Goal: Task Accomplishment & Management: Manage account settings

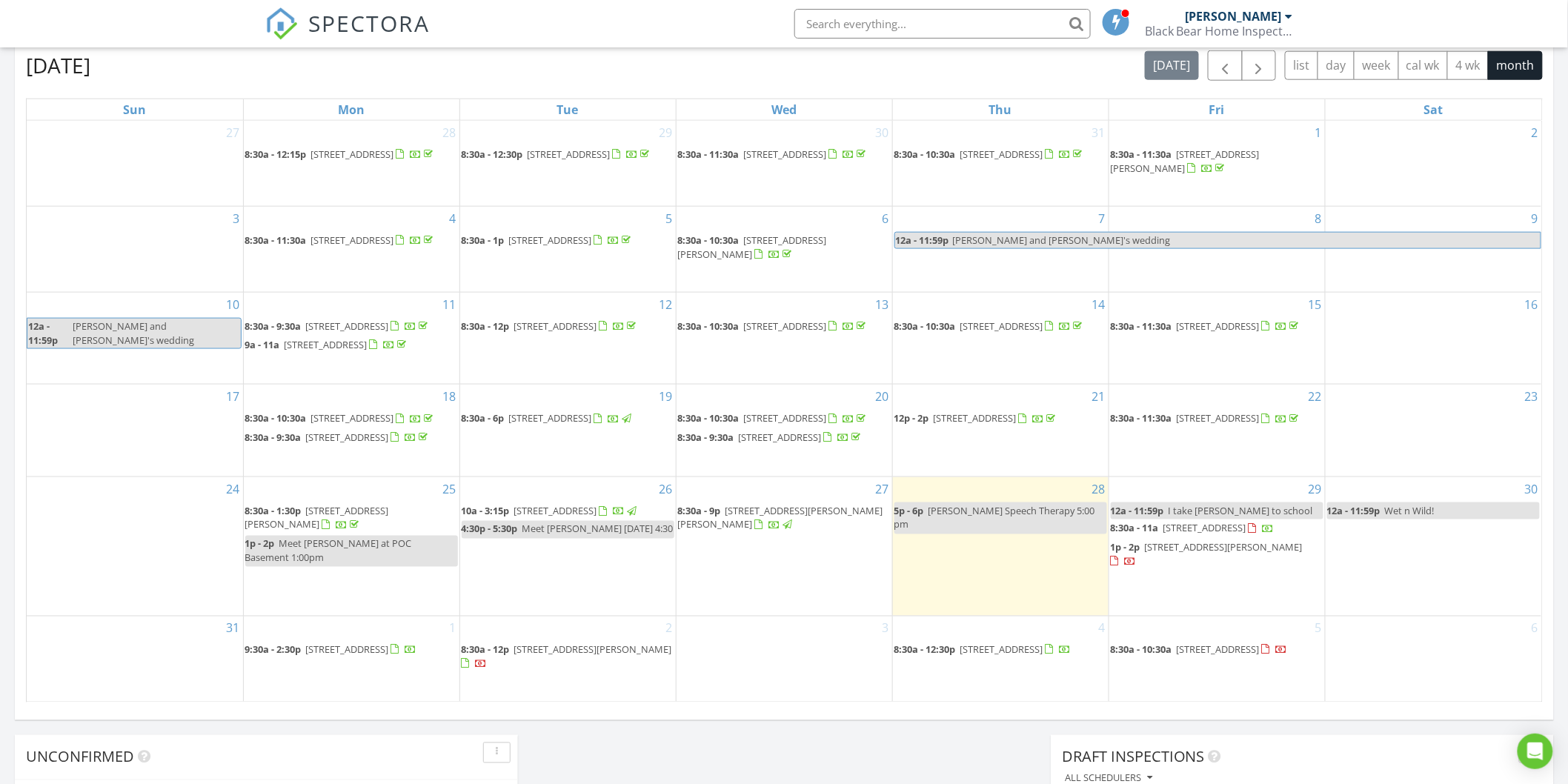
scroll to position [1376, 1595]
click at [1191, 555] on span "3601 Starling Ln, Las Cruces 88012" at bounding box center [1223, 548] width 158 height 13
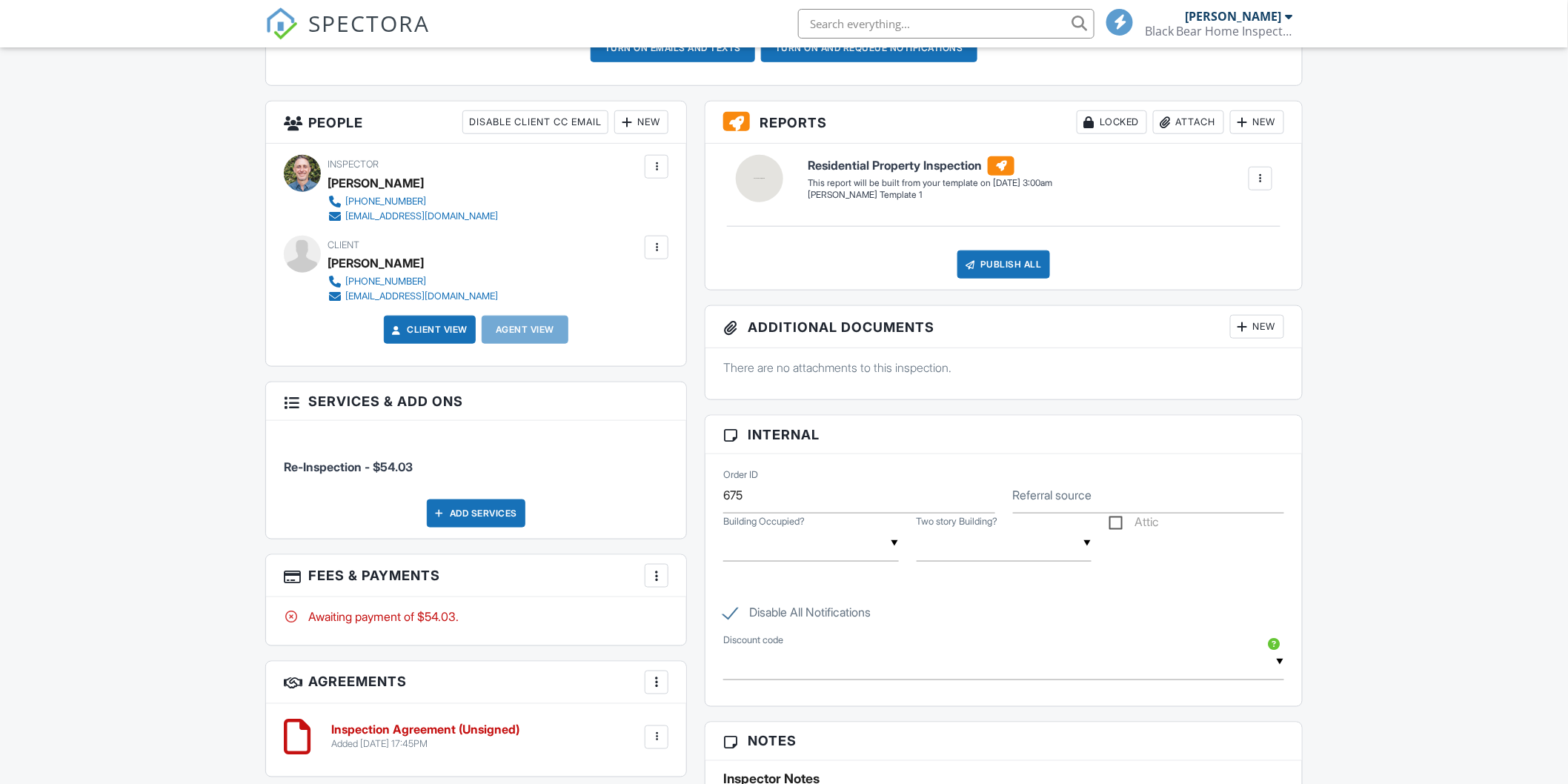
click at [656, 578] on div at bounding box center [657, 576] width 15 height 15
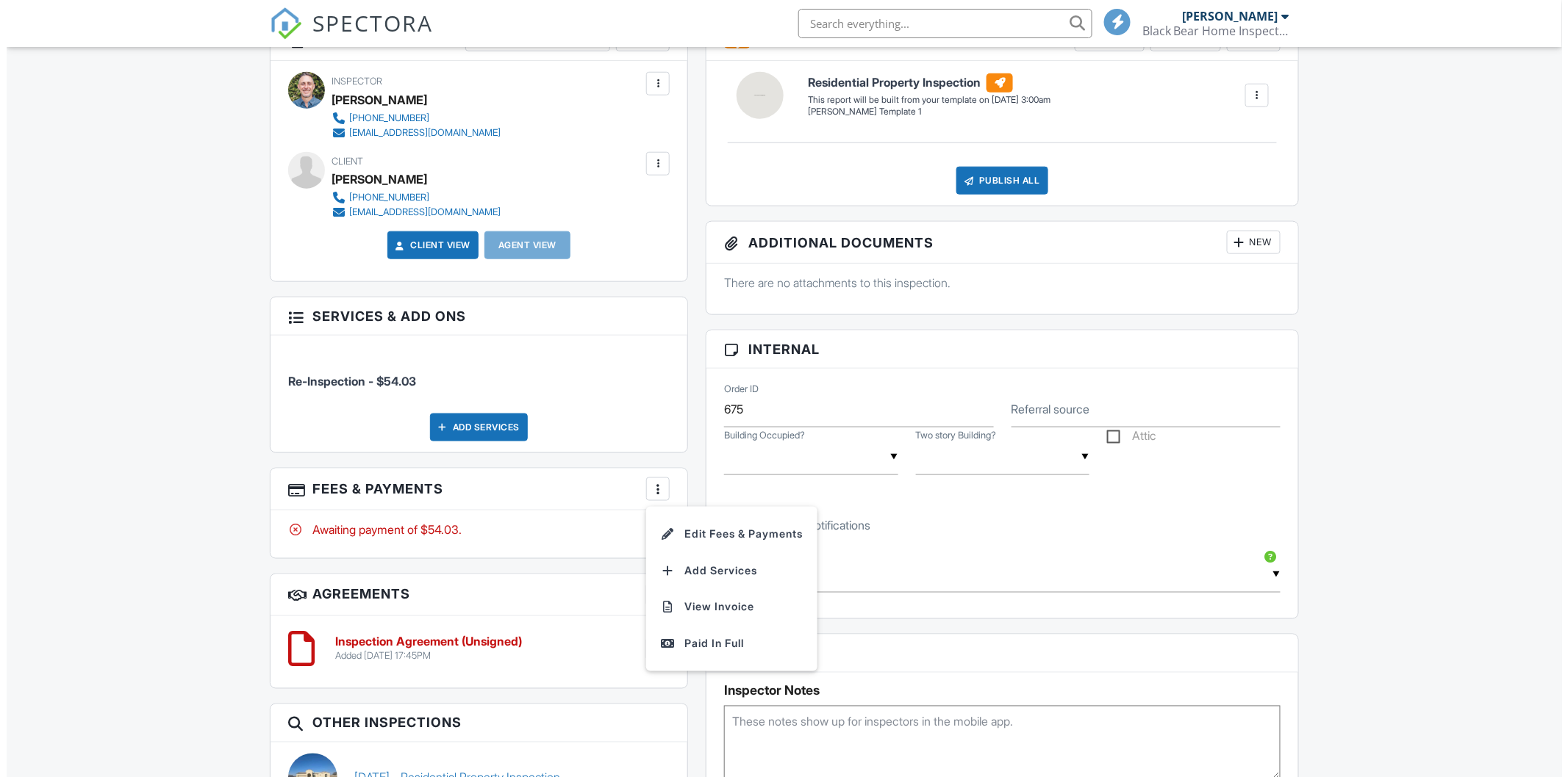
scroll to position [653, 0]
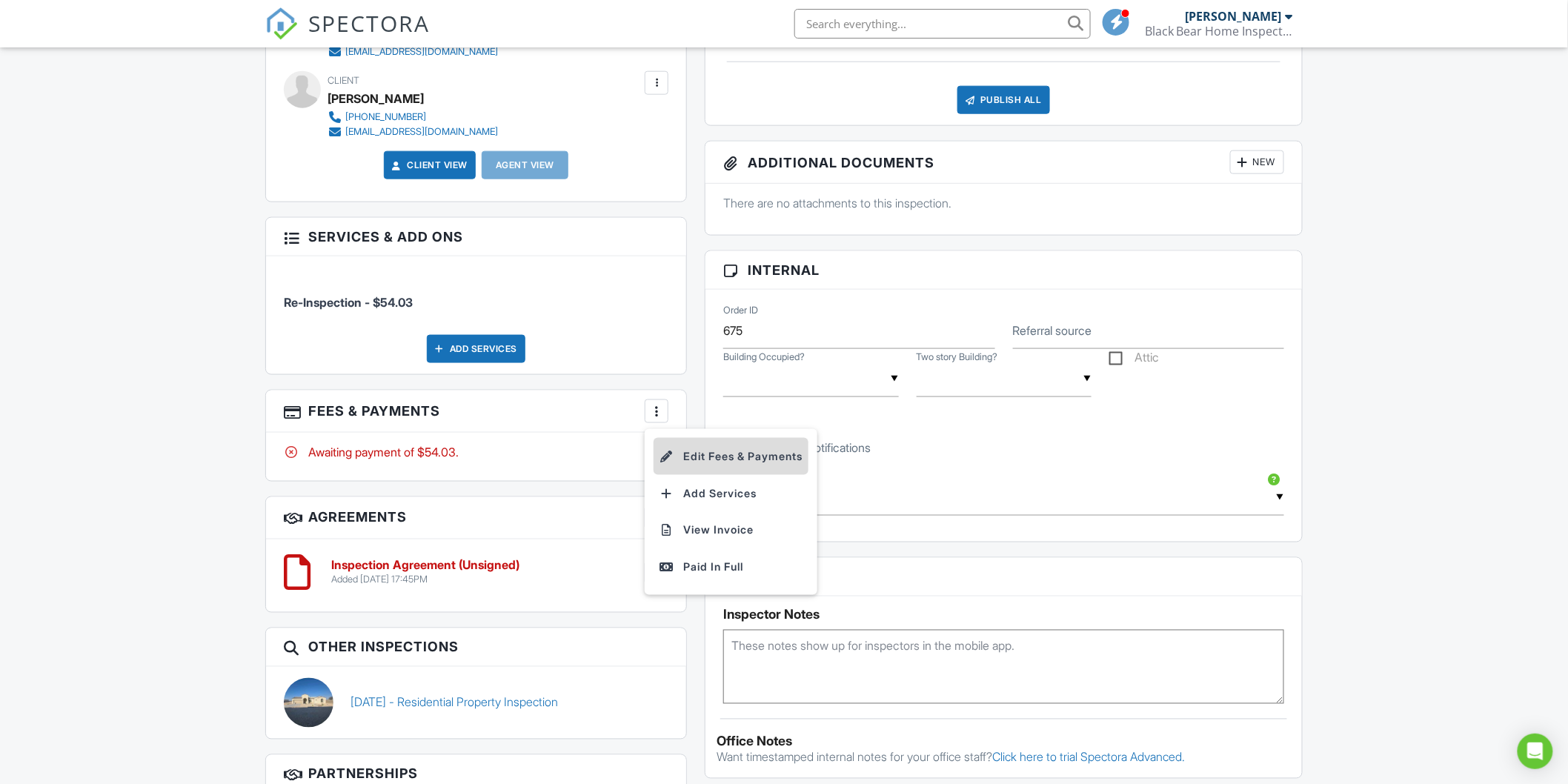
click at [700, 456] on li "Edit Fees & Payments" at bounding box center [730, 456] width 154 height 37
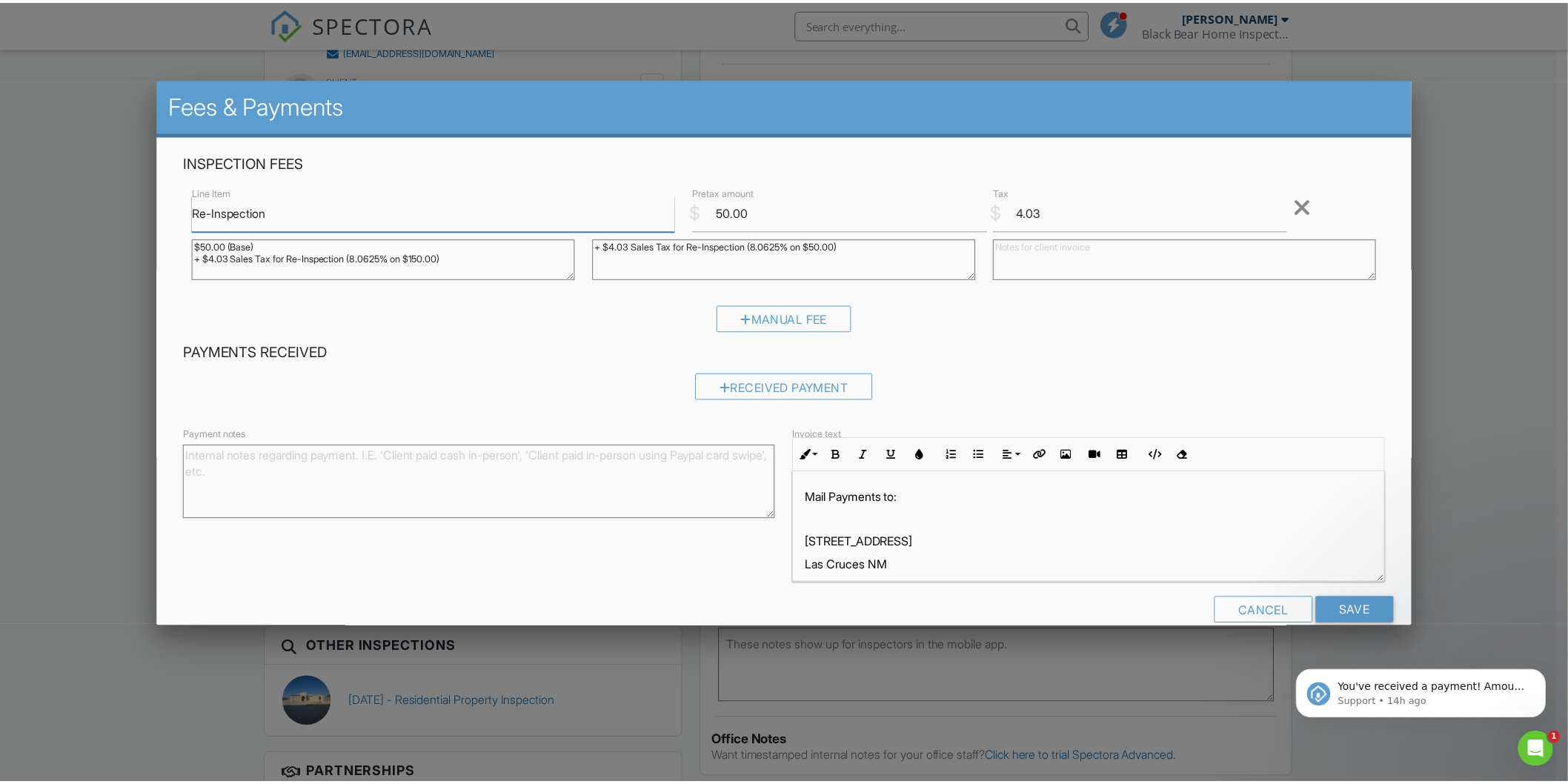
scroll to position [0, 0]
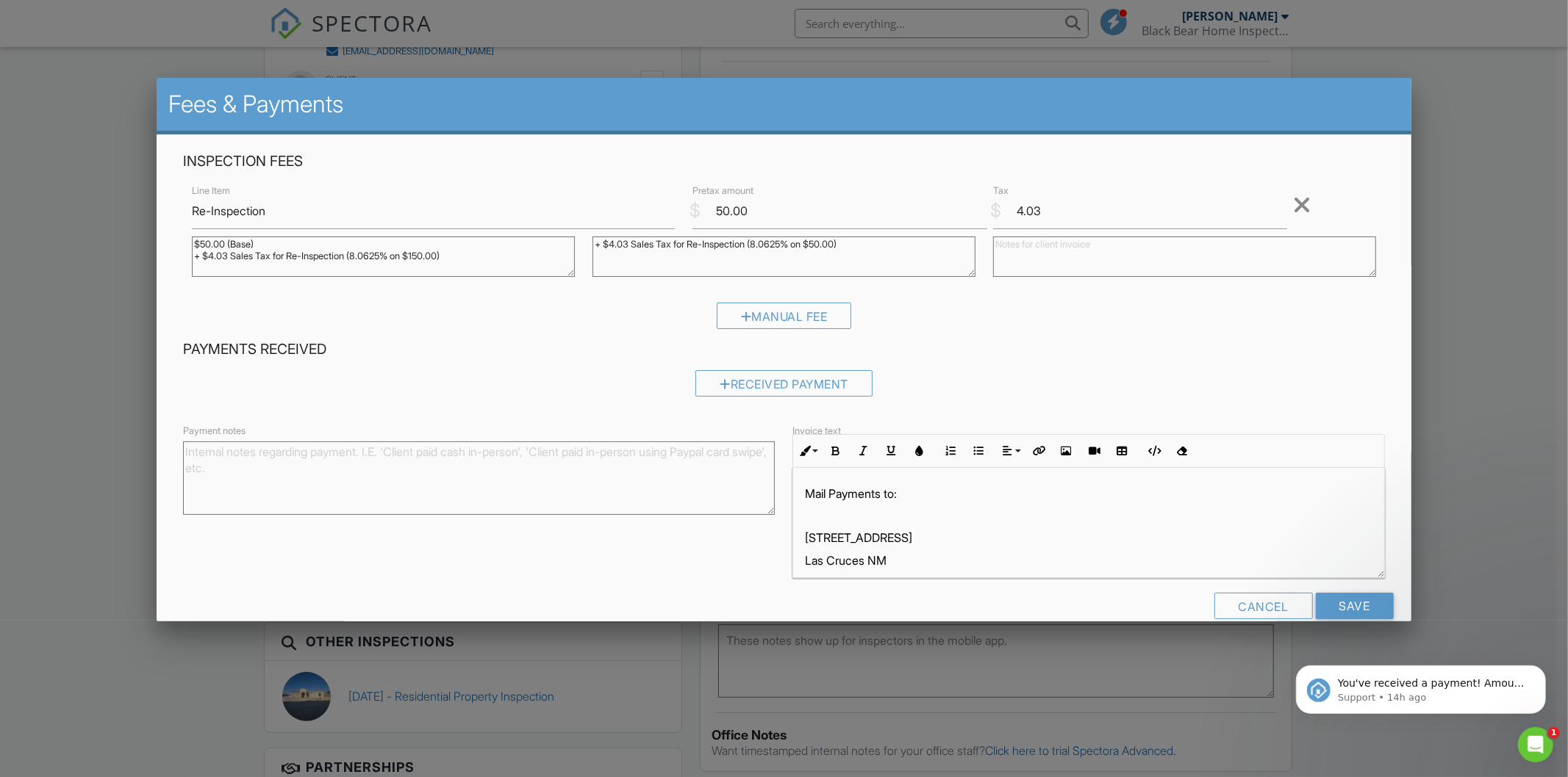
click at [1473, 513] on div at bounding box center [784, 412] width 1568 height 972
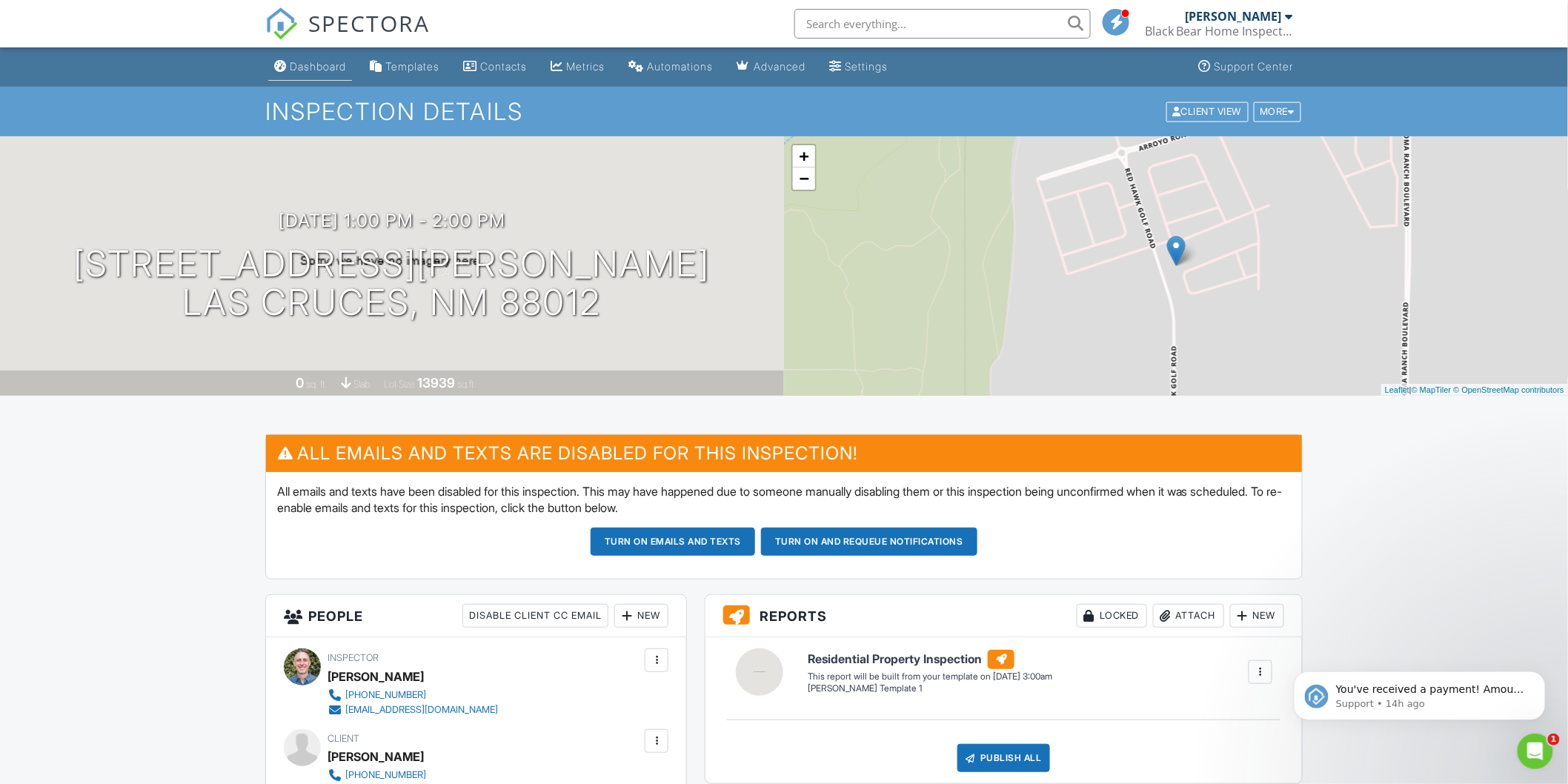
click at [313, 69] on div "Dashboard" at bounding box center [317, 65] width 56 height 12
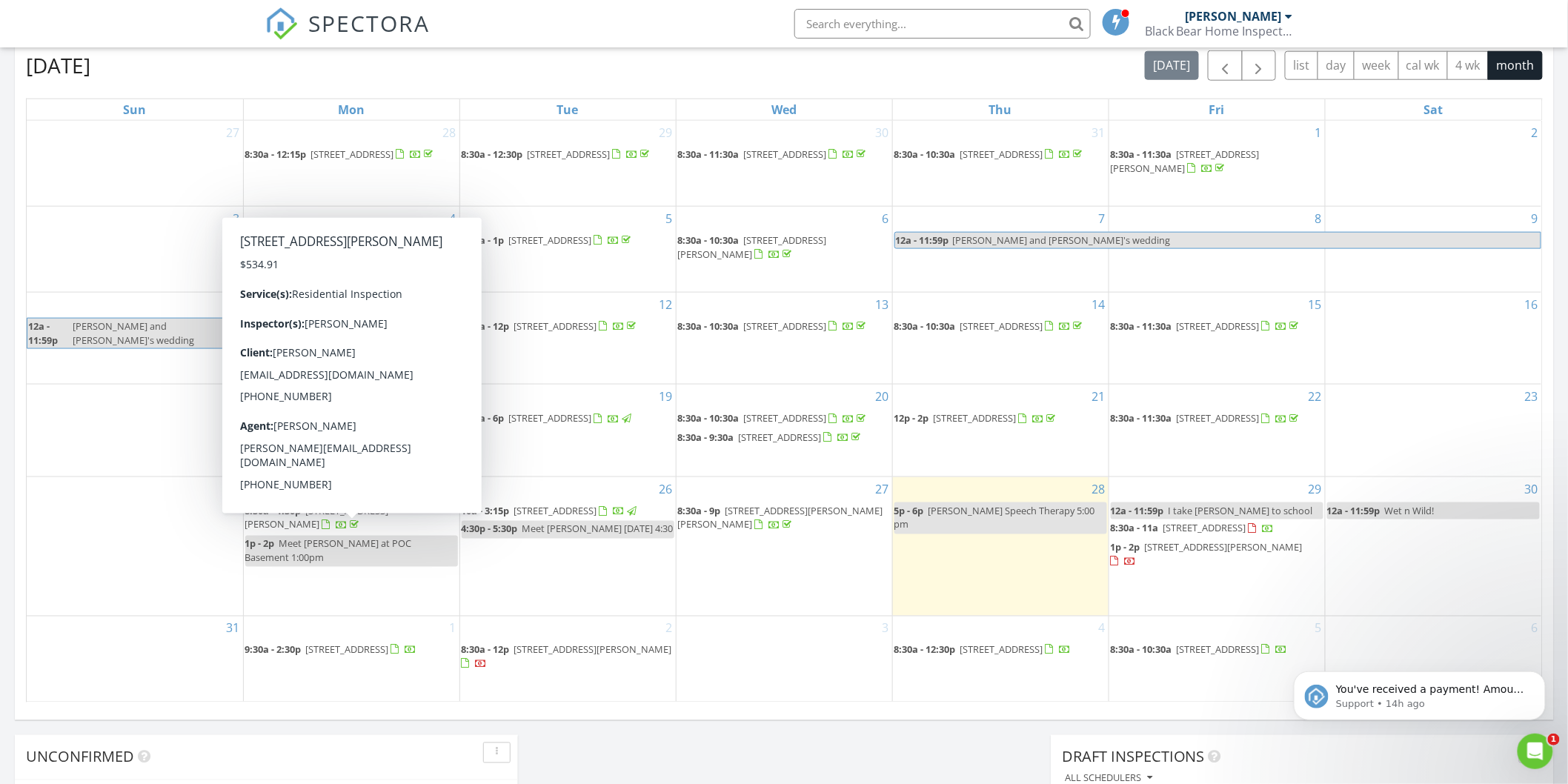
click at [347, 526] on span "3601 Starling Ln, Las Cruces 88012" at bounding box center [317, 518] width 144 height 27
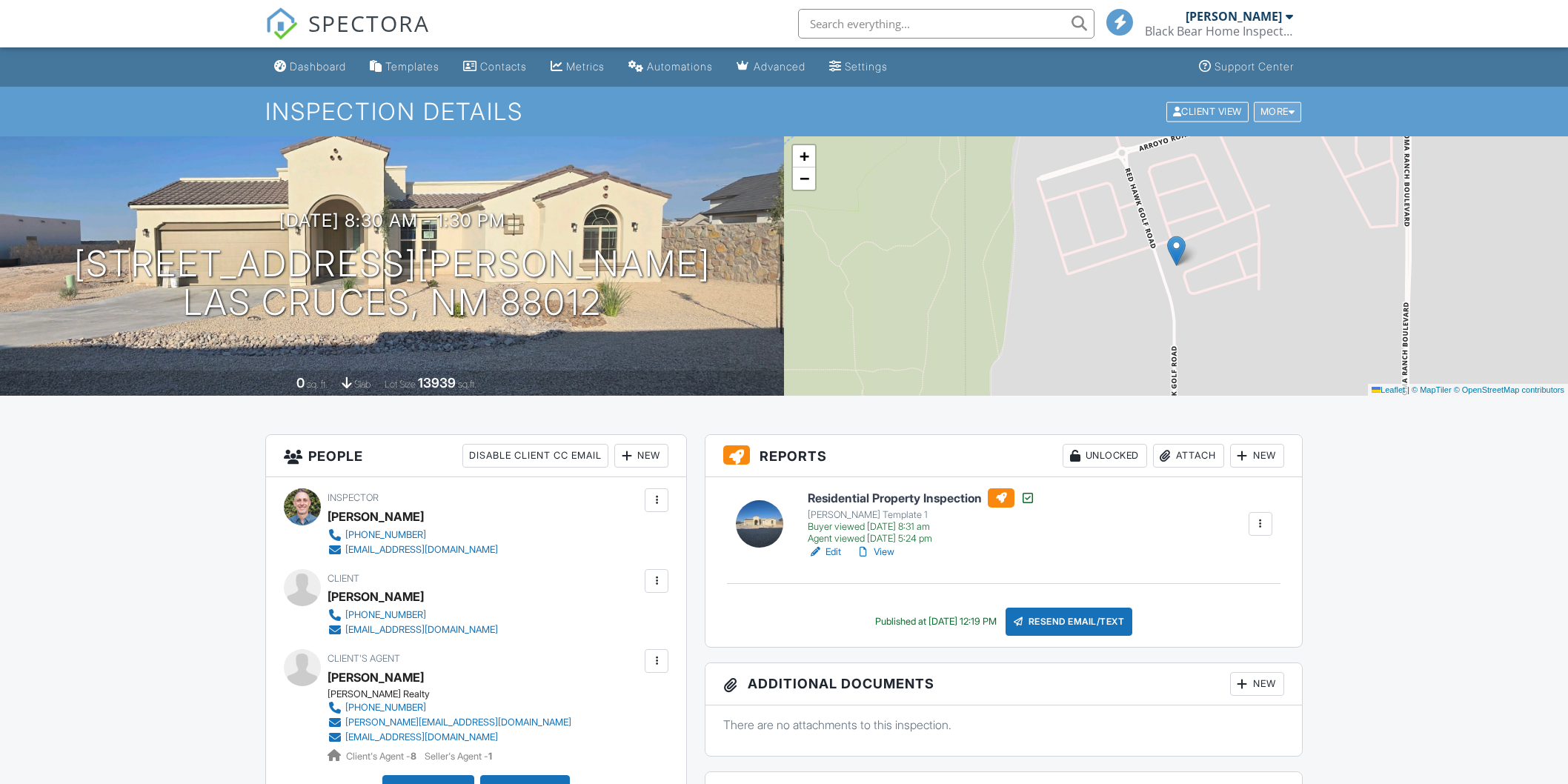
click at [1267, 113] on div "More" at bounding box center [1277, 111] width 48 height 20
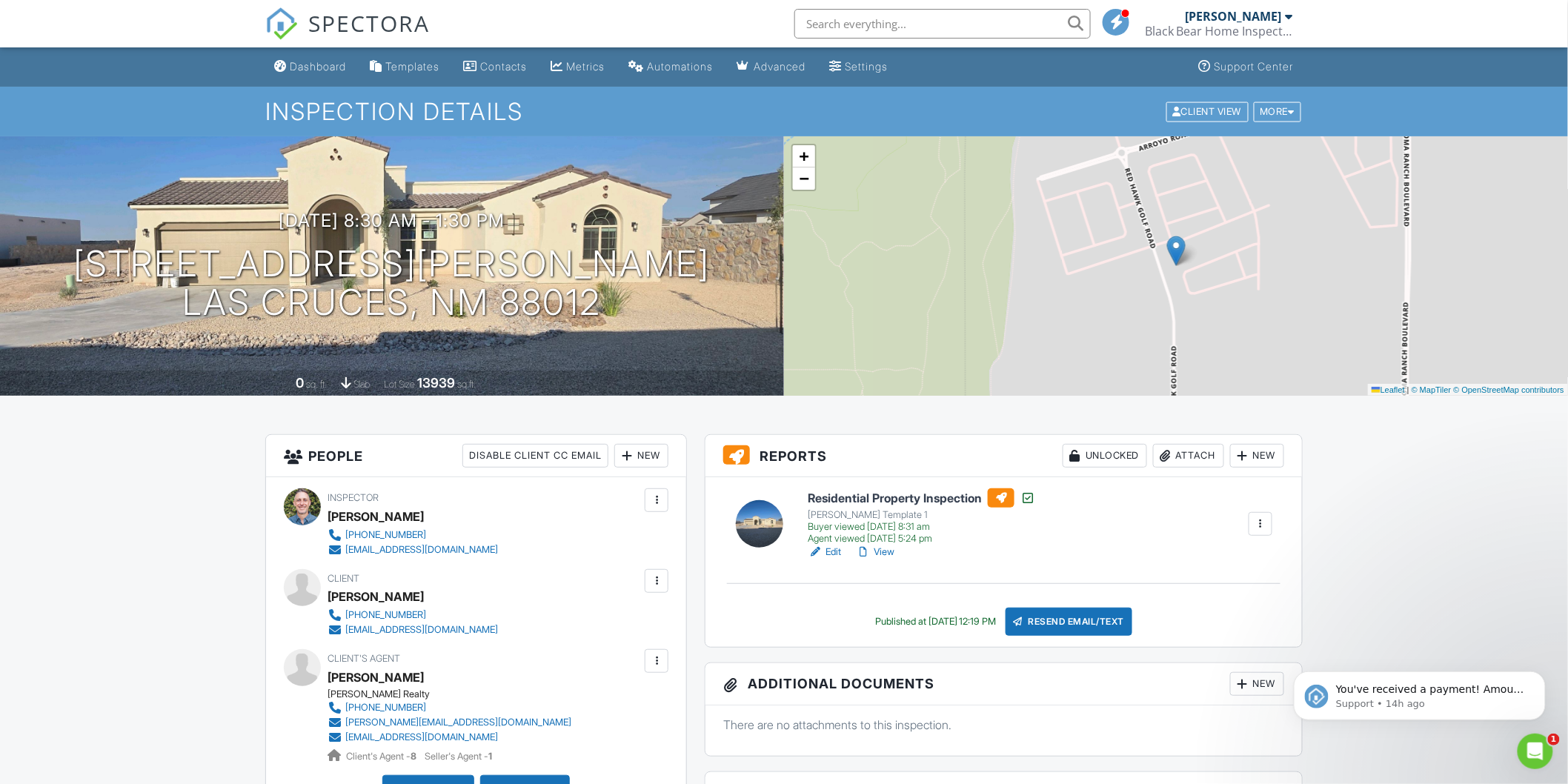
click at [1257, 460] on div "New" at bounding box center [1256, 455] width 54 height 24
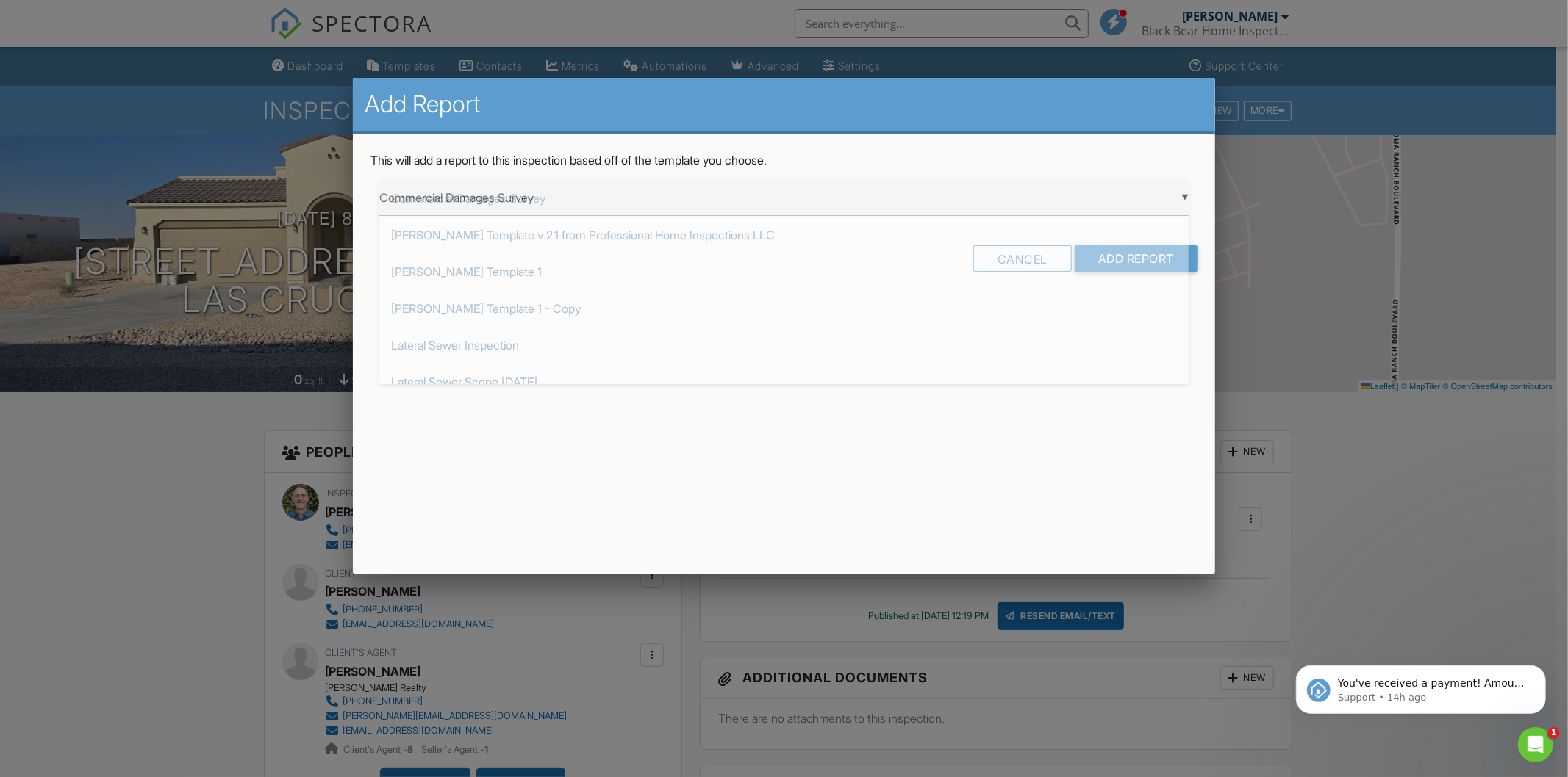
click at [1141, 208] on div "▼ Commercial Damages Survey Commercial Damages Survey KC Bartley Template v 2.1…" at bounding box center [784, 198] width 809 height 36
click at [1513, 484] on div at bounding box center [784, 412] width 1568 height 972
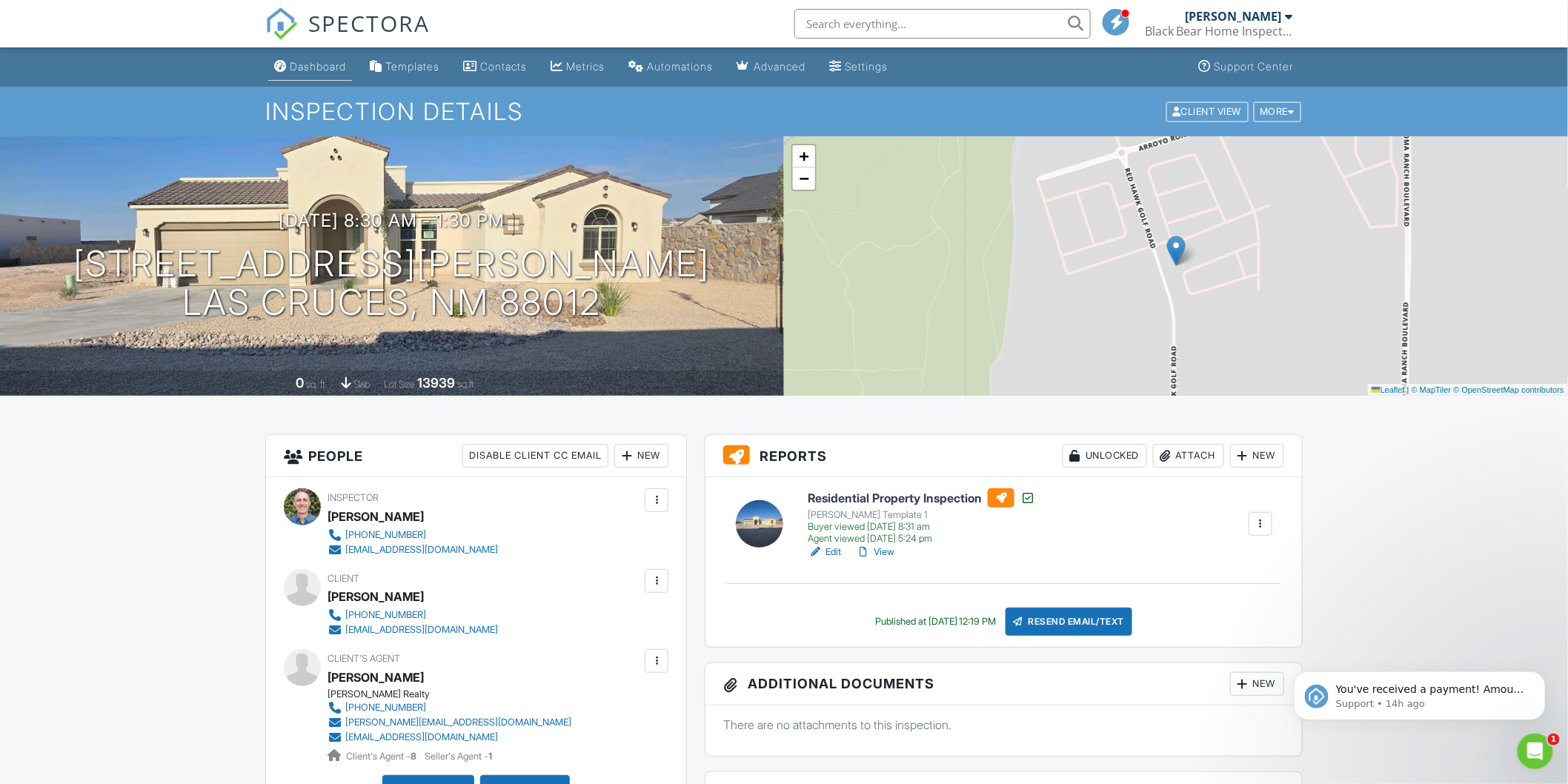
click at [313, 61] on div "Dashboard" at bounding box center [317, 65] width 56 height 12
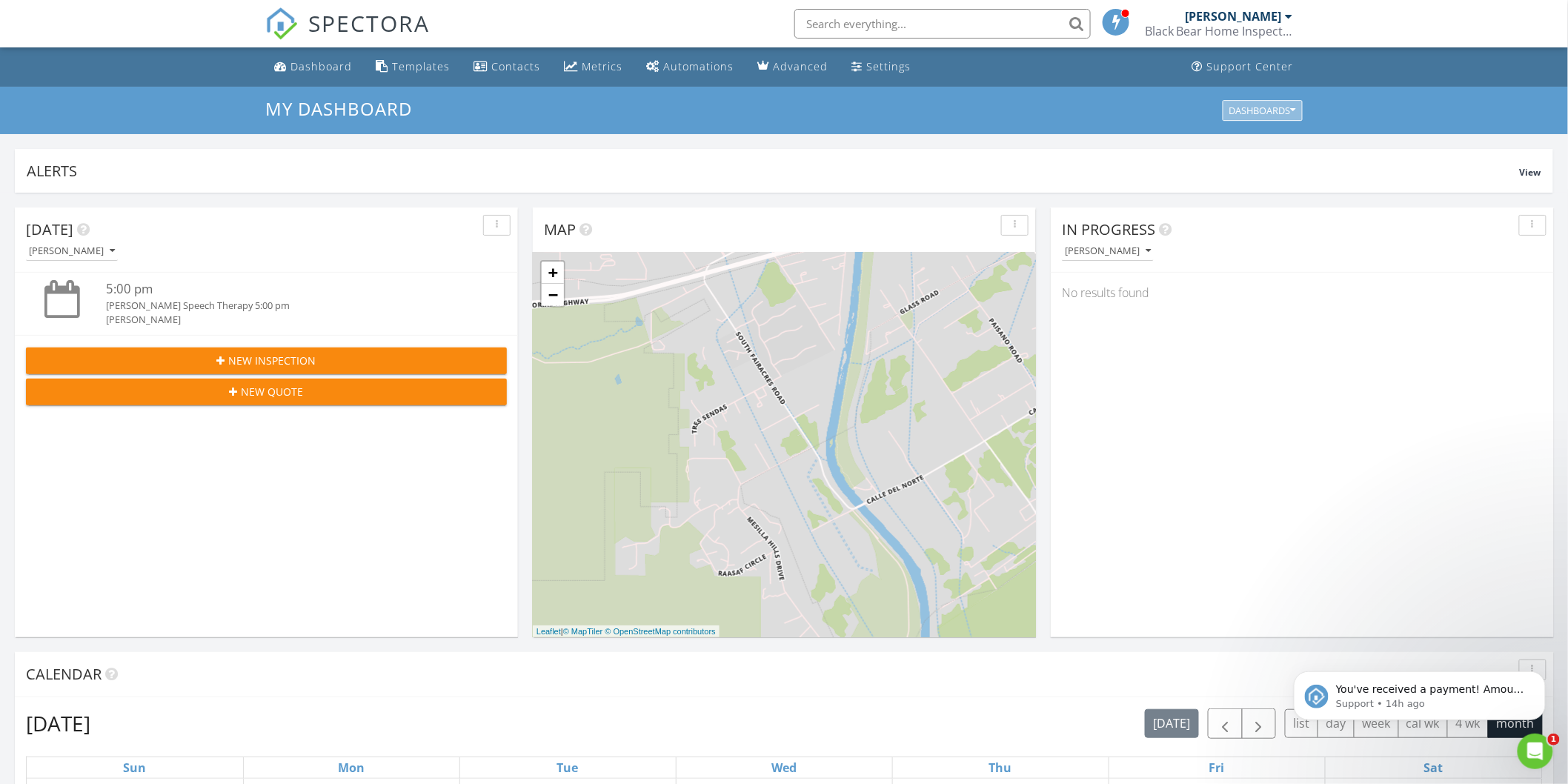
click at [1255, 109] on div "Dashboards" at bounding box center [1263, 110] width 66 height 10
click at [356, 549] on div "Today Brian Curry 5:00 pm Luca Speech Therapy 5:00 pm Brian Curry New Inspectio…" at bounding box center [266, 423] width 503 height 430
click at [1398, 694] on p "You've received a payment! Amount $405.23 Fee $0.00 Net $405.23 Transaction # p…" at bounding box center [1431, 690] width 191 height 15
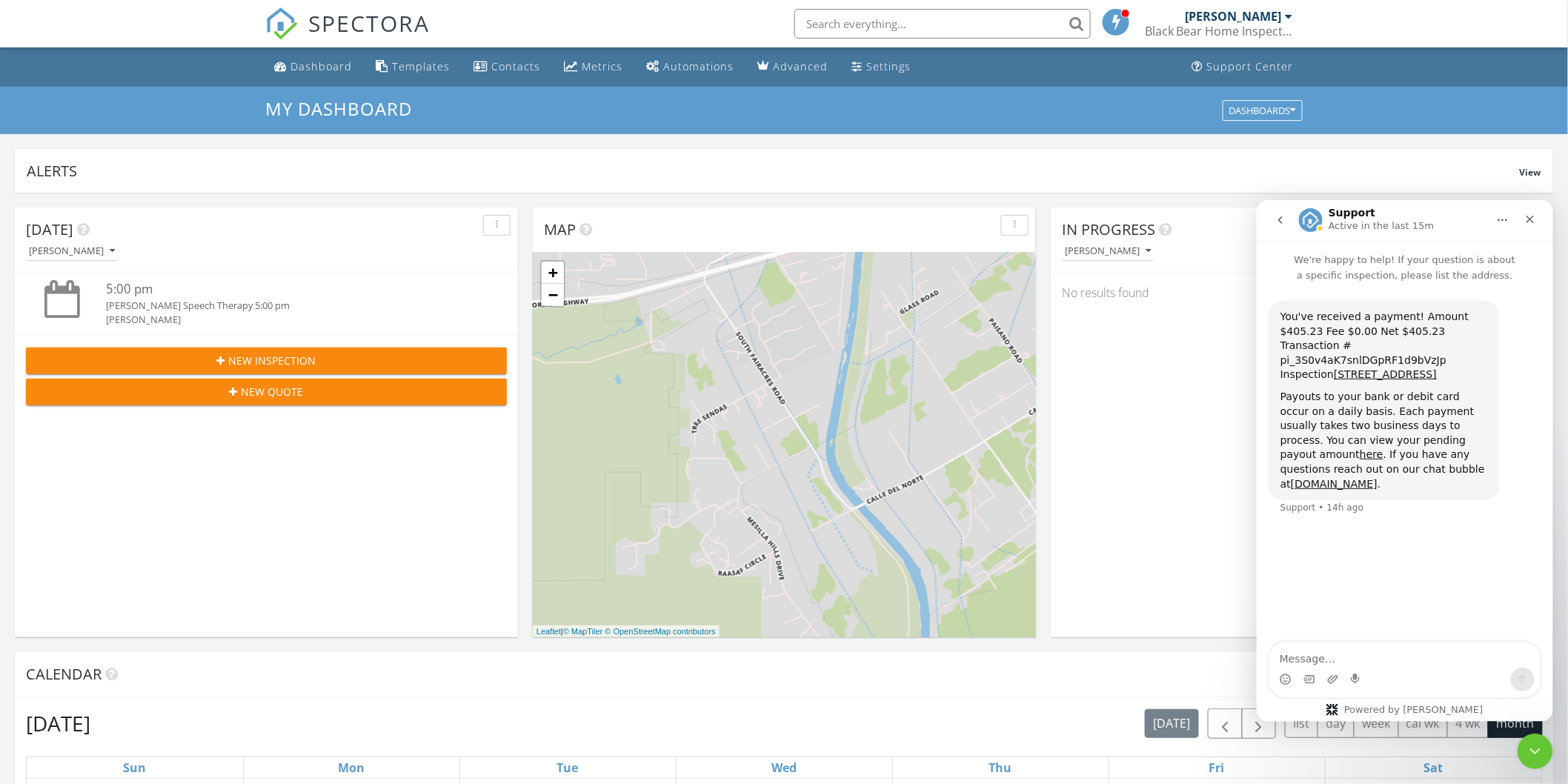
click at [1280, 220] on icon "go back" at bounding box center [1279, 219] width 12 height 12
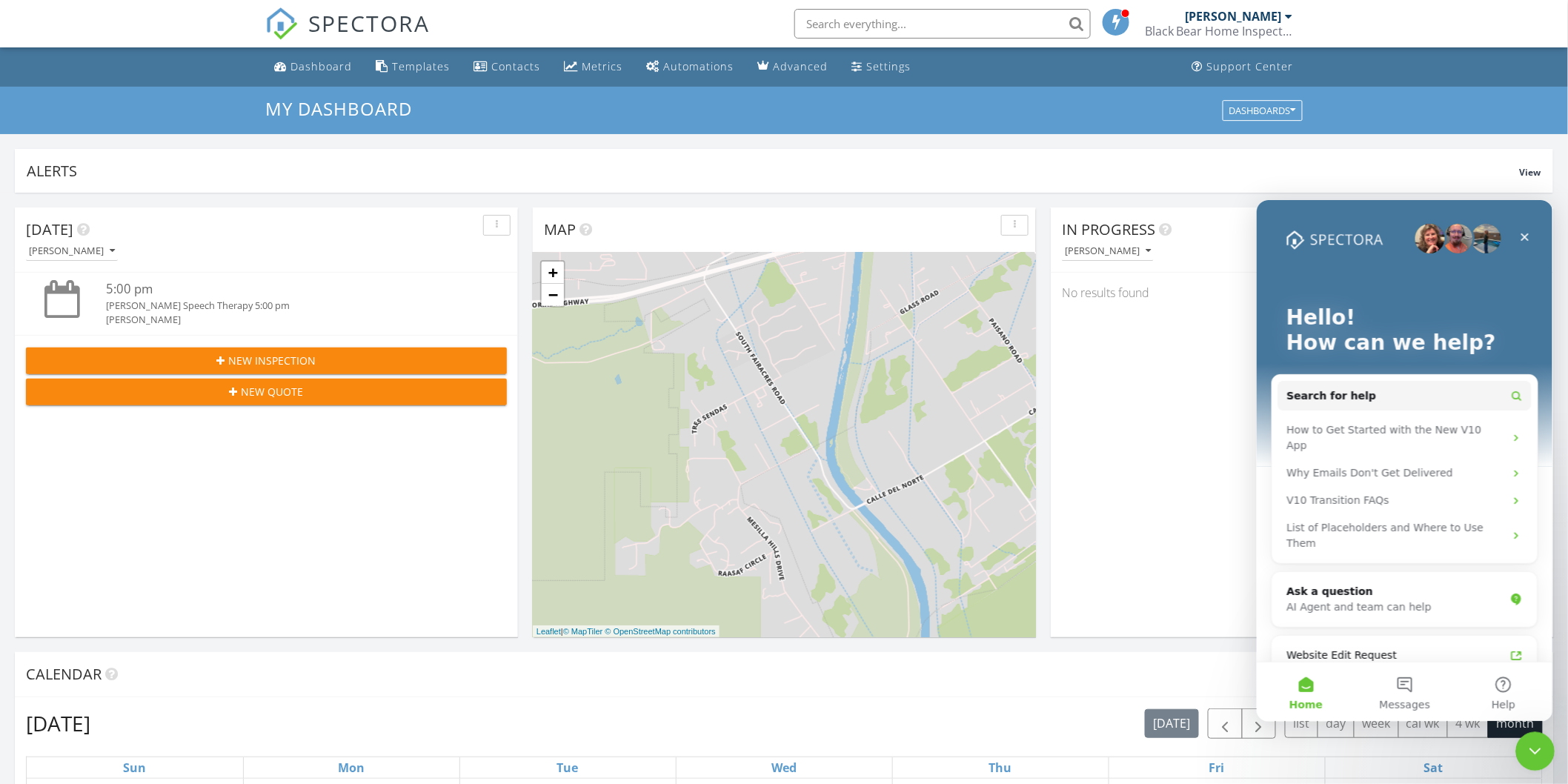
click at [1519, 745] on div "Close Intercom Messenger" at bounding box center [1533, 750] width 36 height 36
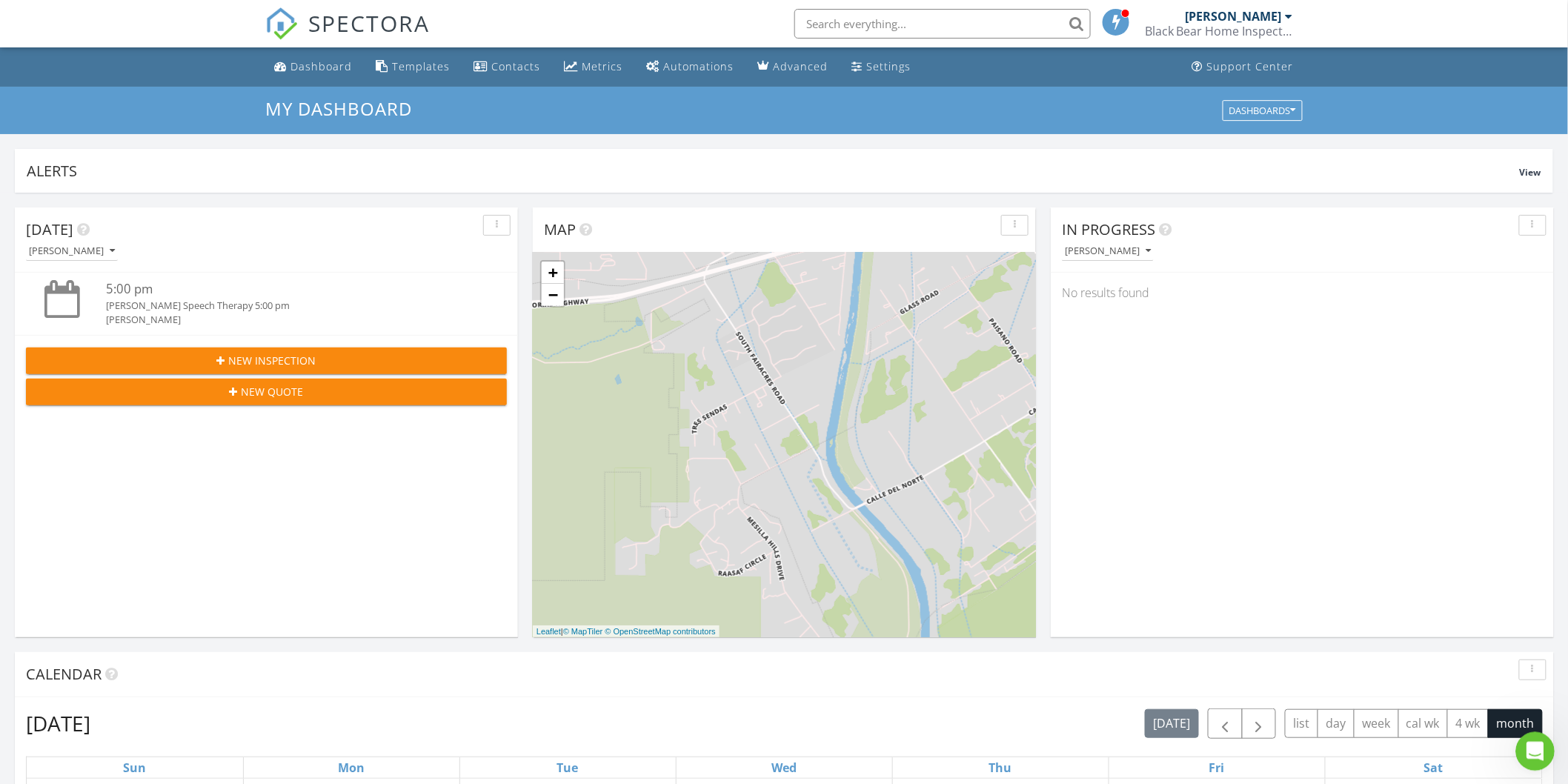
click at [1539, 746] on icon "Open Intercom Messenger" at bounding box center [1533, 750] width 25 height 25
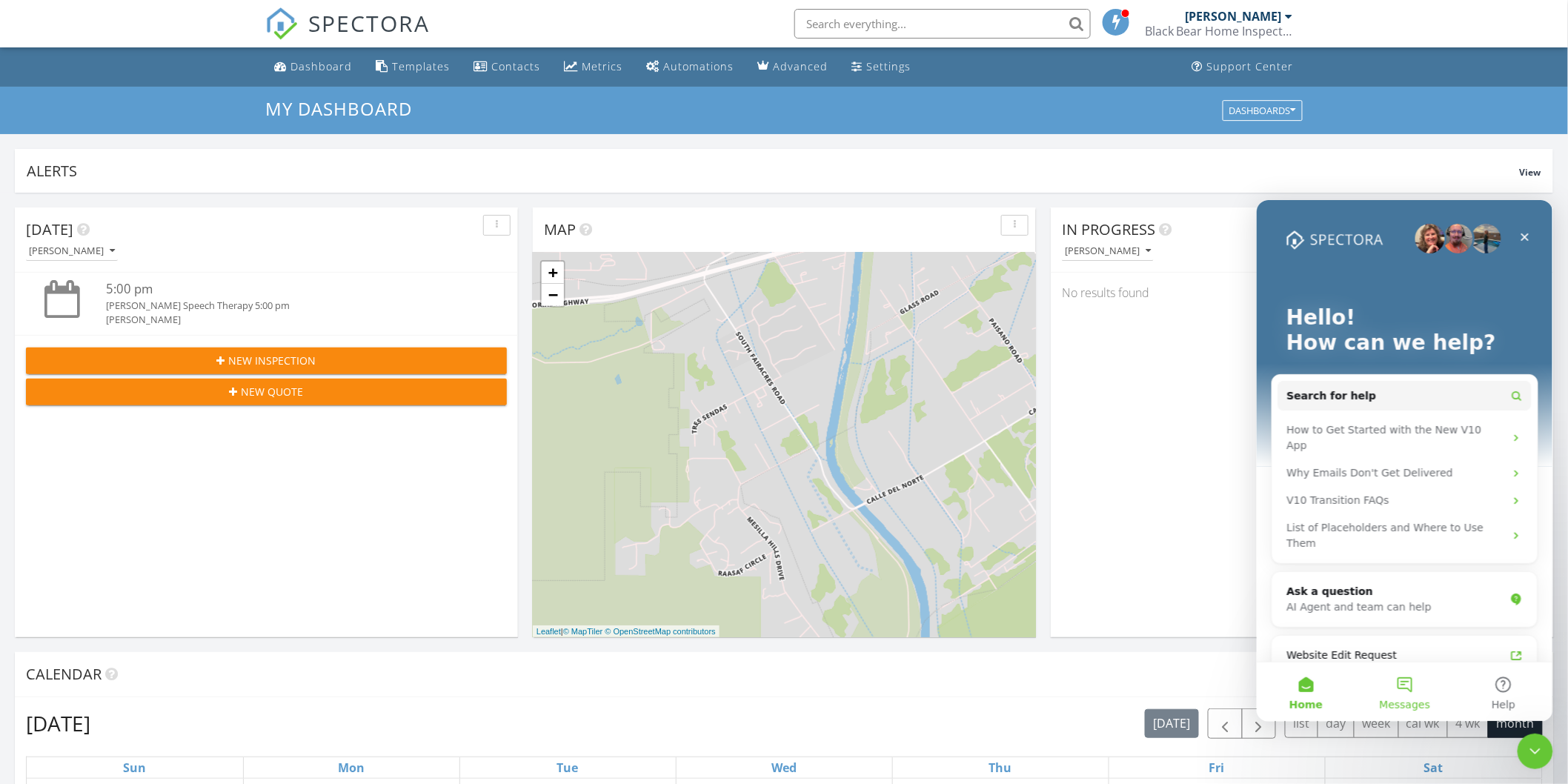
click at [1410, 677] on button "Messages" at bounding box center [1404, 691] width 99 height 60
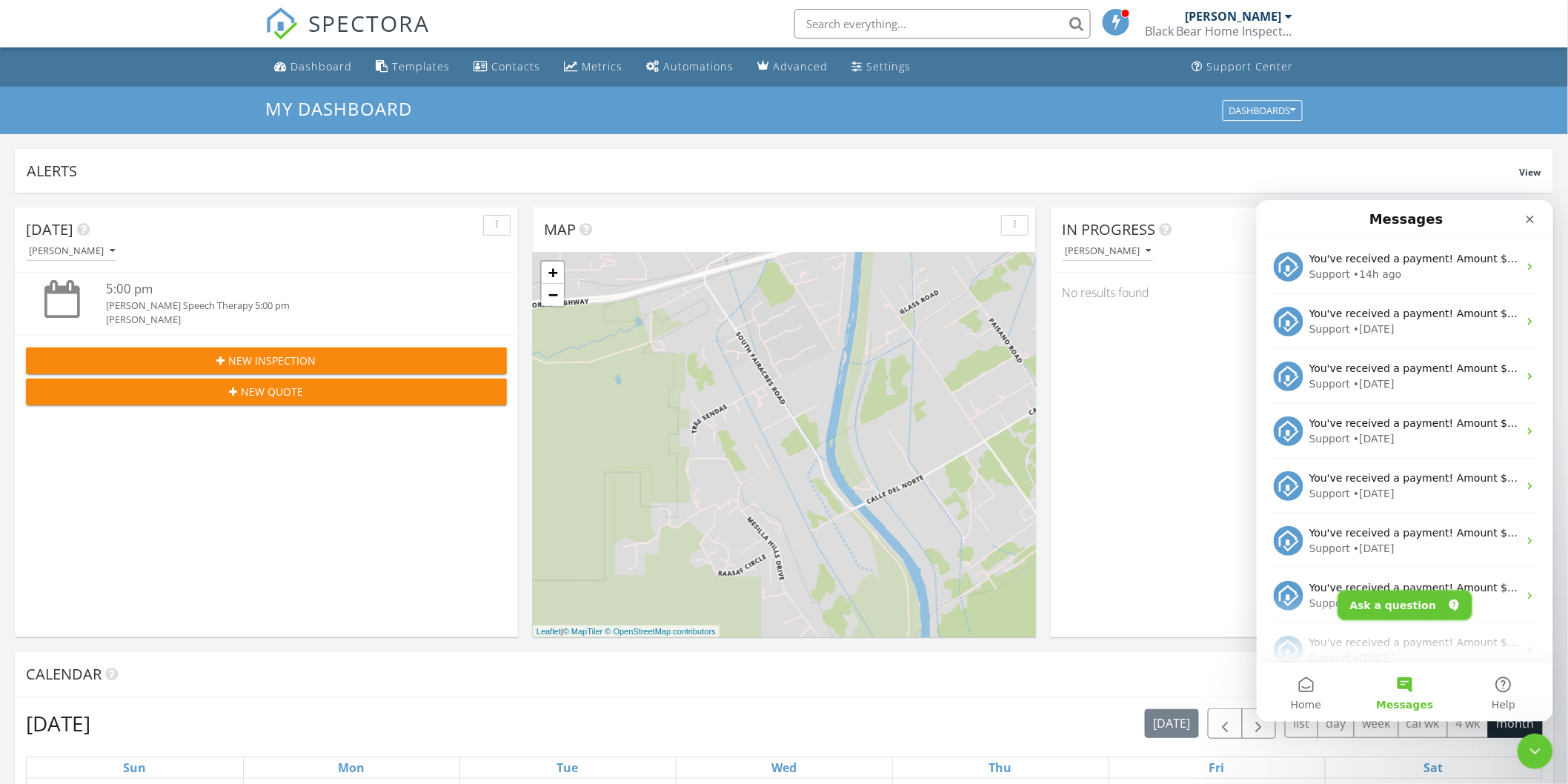
click at [1383, 609] on button "Ask a question" at bounding box center [1405, 605] width 135 height 29
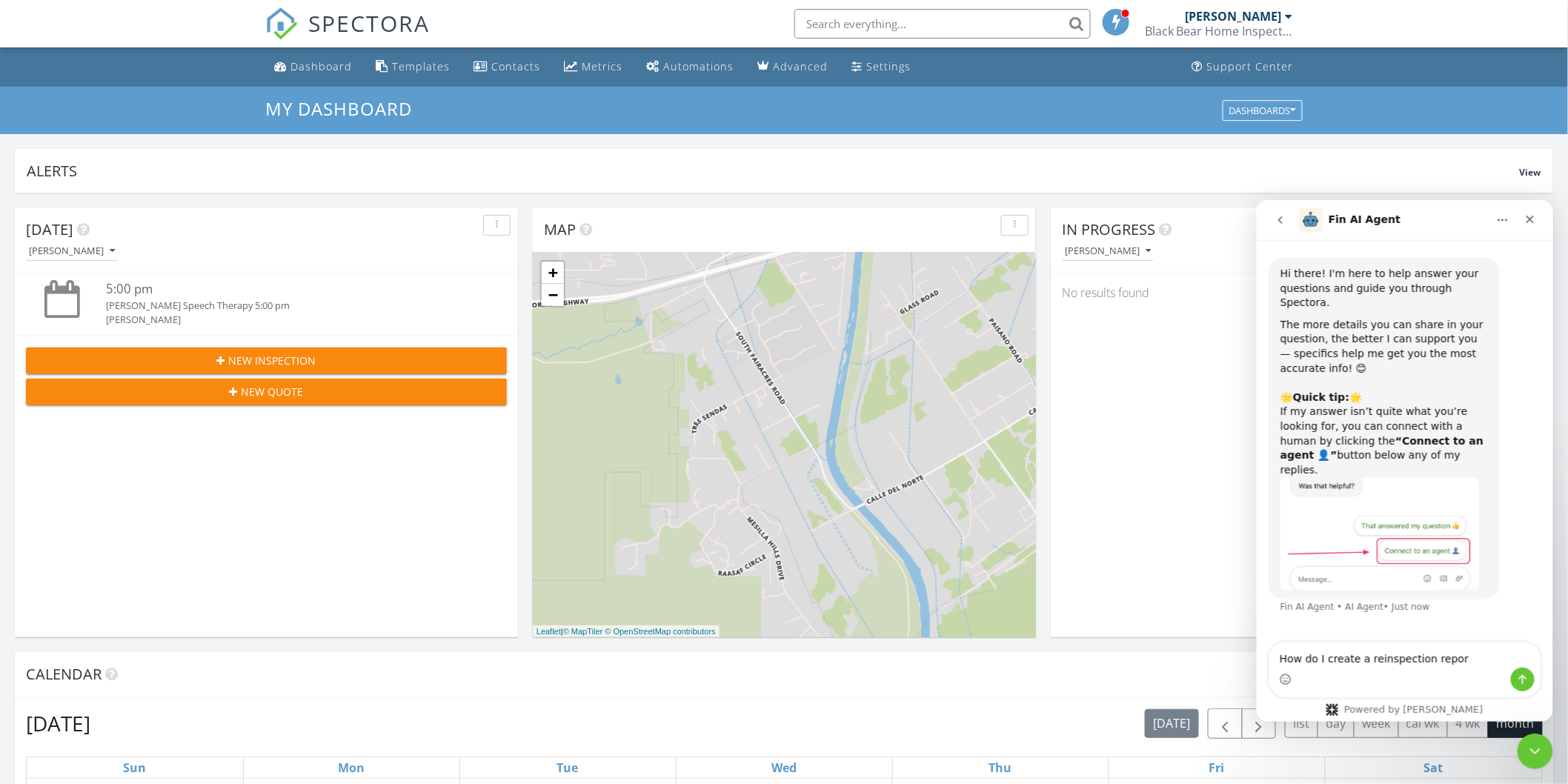
type textarea "How do I create a reinspection report"
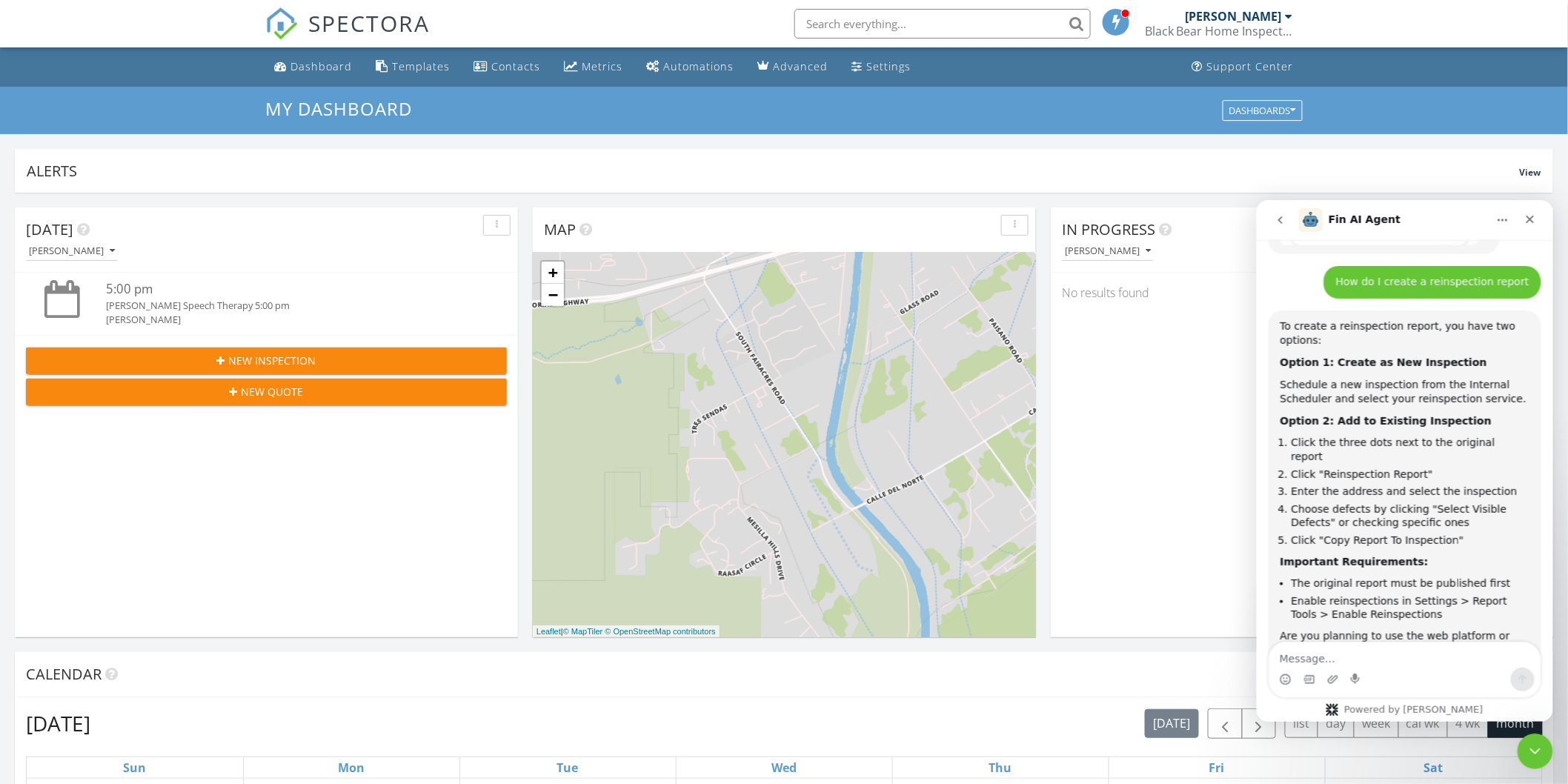
scroll to position [379, 0]
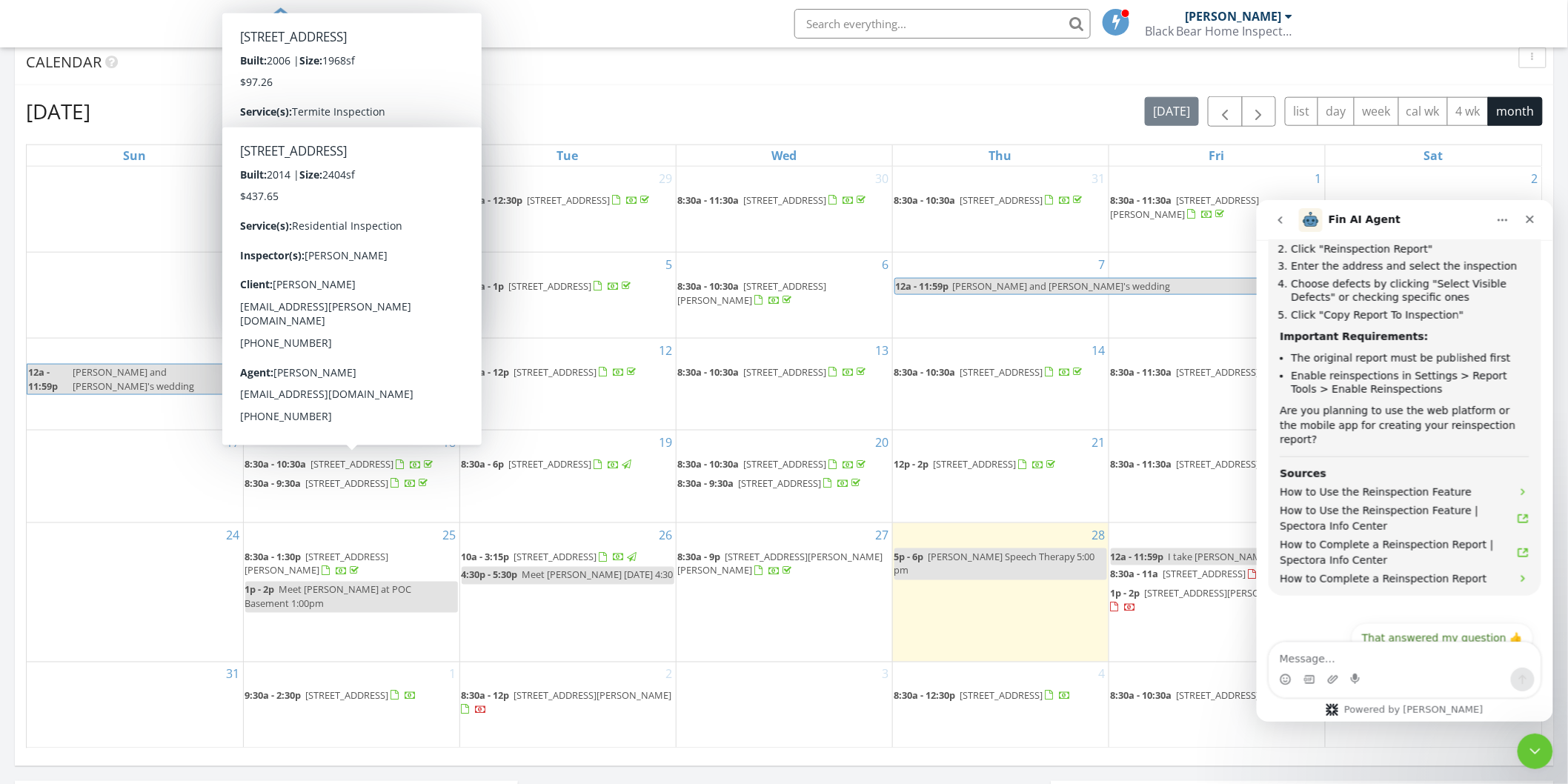
scroll to position [659, 0]
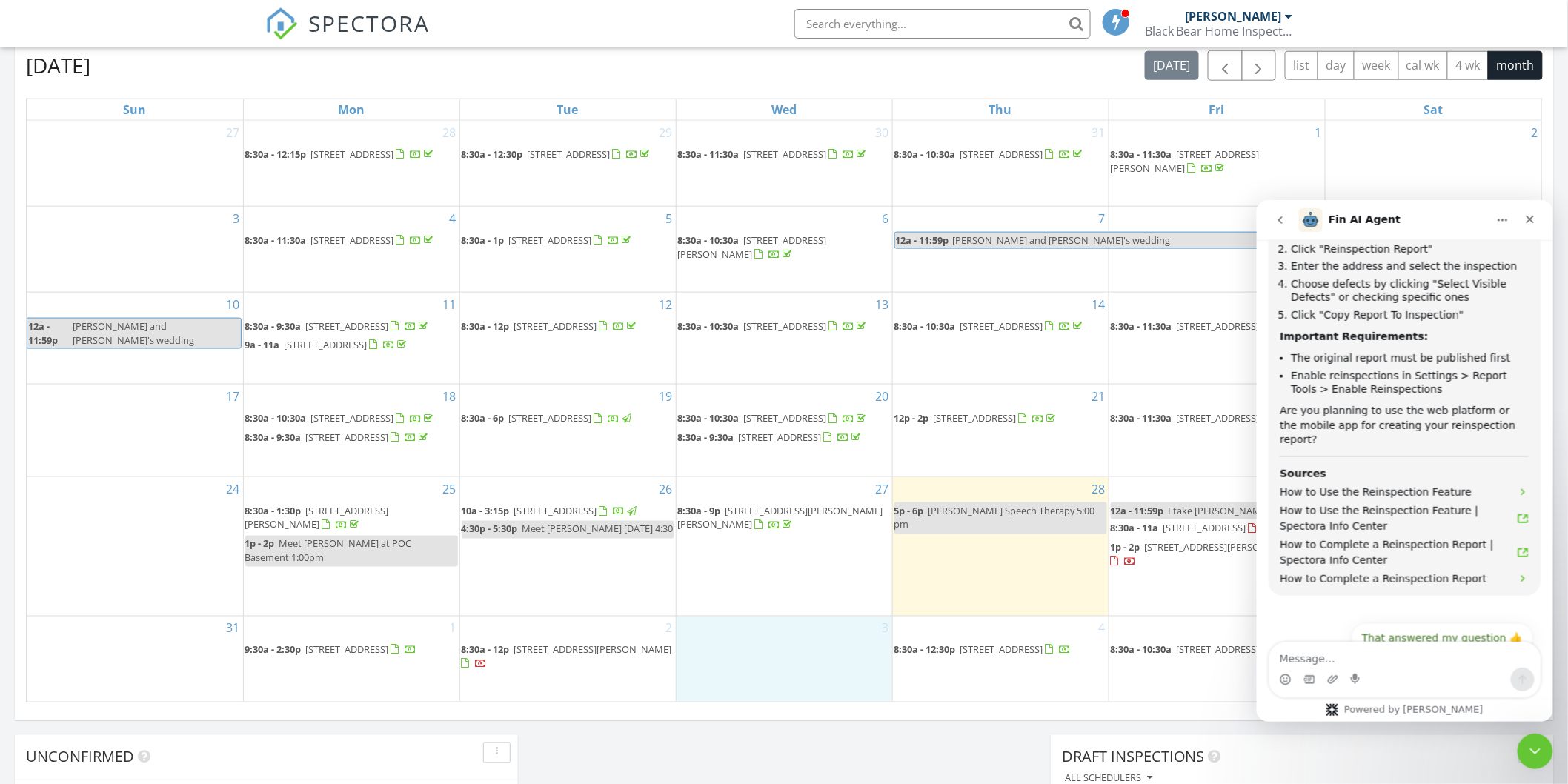
click at [805, 700] on div "3" at bounding box center [784, 660] width 216 height 85
click at [381, 531] on span "[STREET_ADDRESS][PERSON_NAME]" at bounding box center [317, 518] width 144 height 27
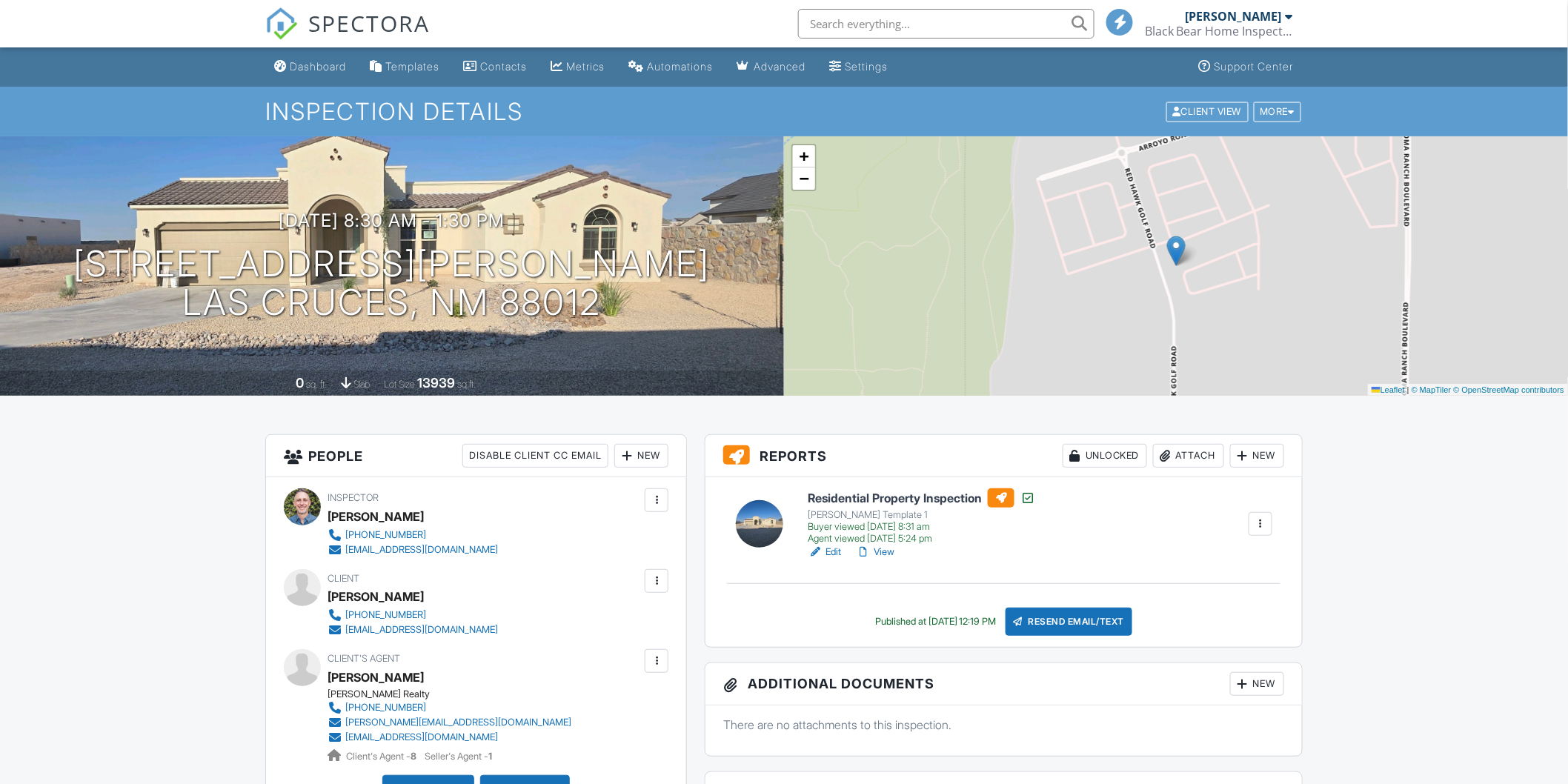
click at [1261, 526] on div at bounding box center [1261, 524] width 15 height 15
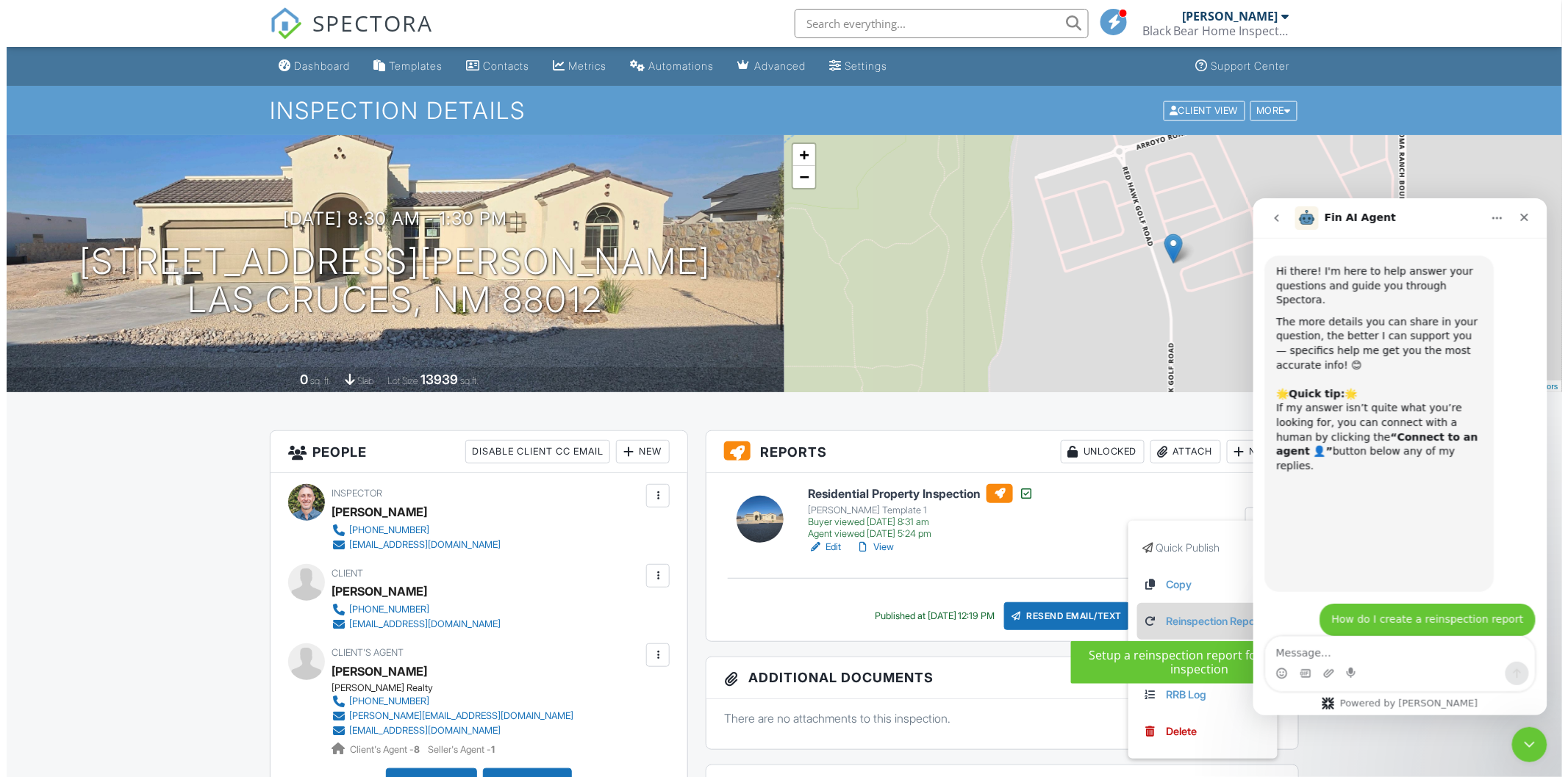
scroll to position [566, 0]
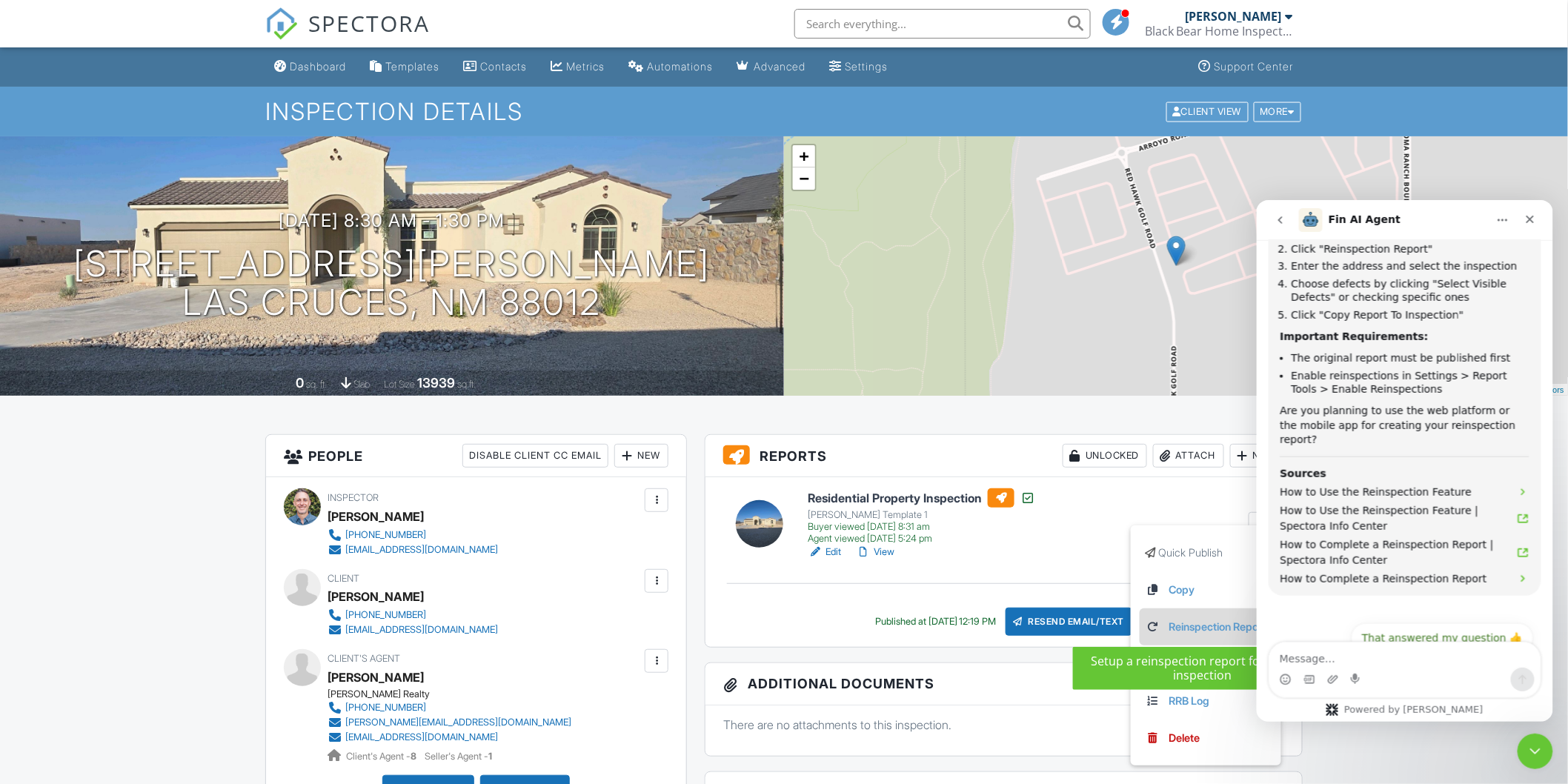
click at [1184, 627] on link "Reinspection Report" at bounding box center [1205, 627] width 120 height 16
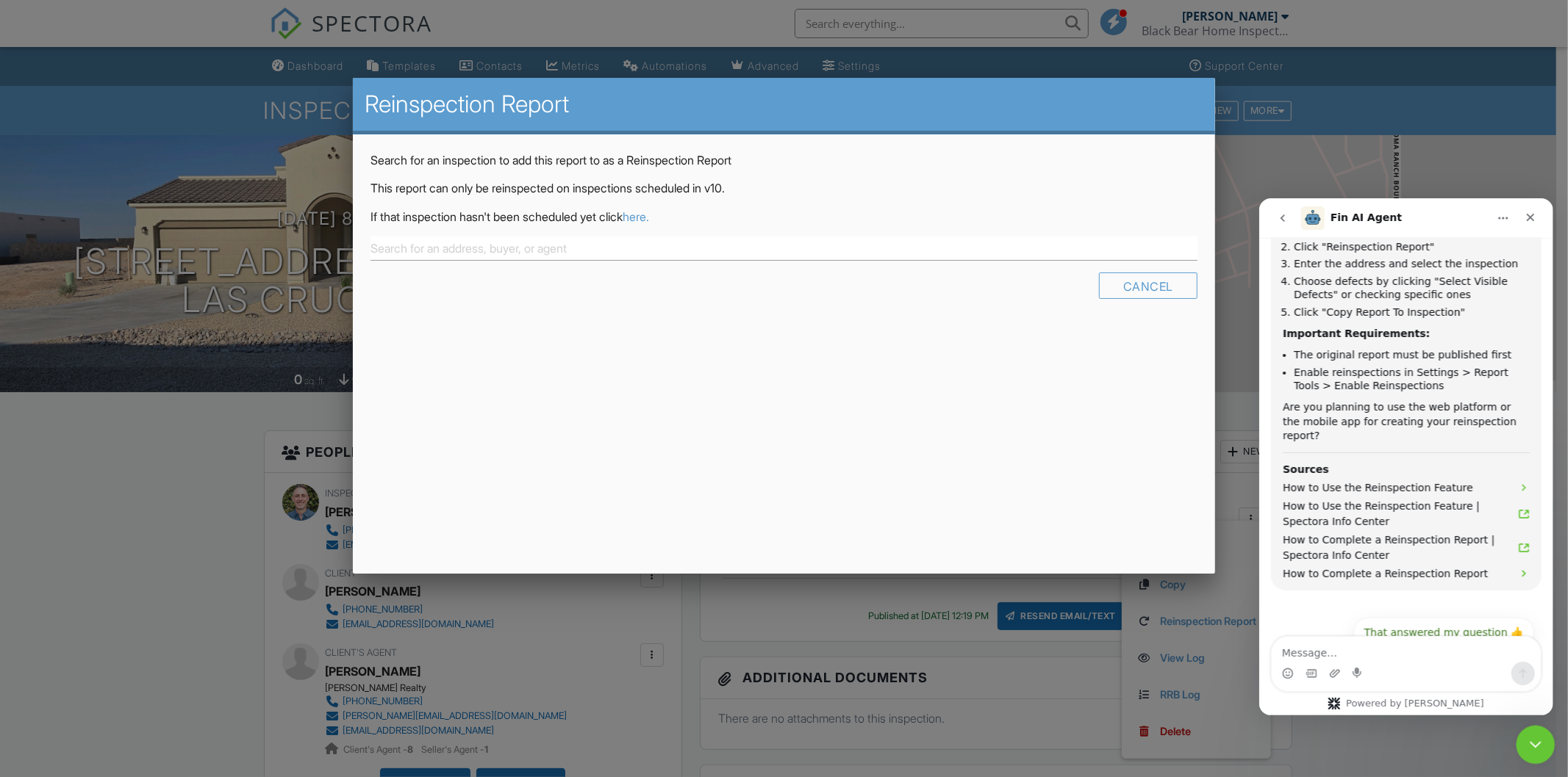
click at [1537, 744] on icon "Close Intercom Messenger" at bounding box center [1533, 742] width 18 height 18
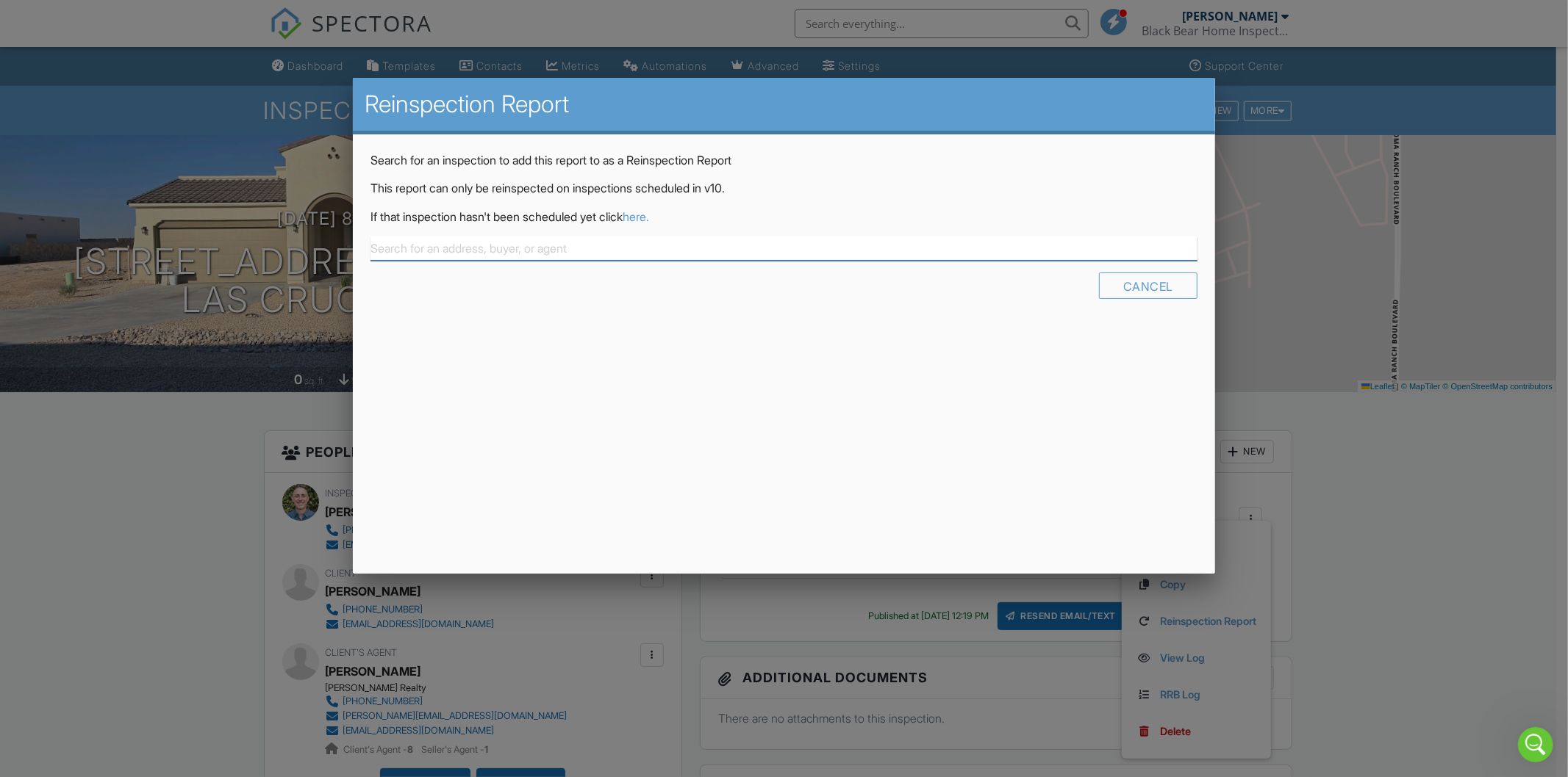
click at [380, 246] on input "text" at bounding box center [784, 249] width 827 height 24
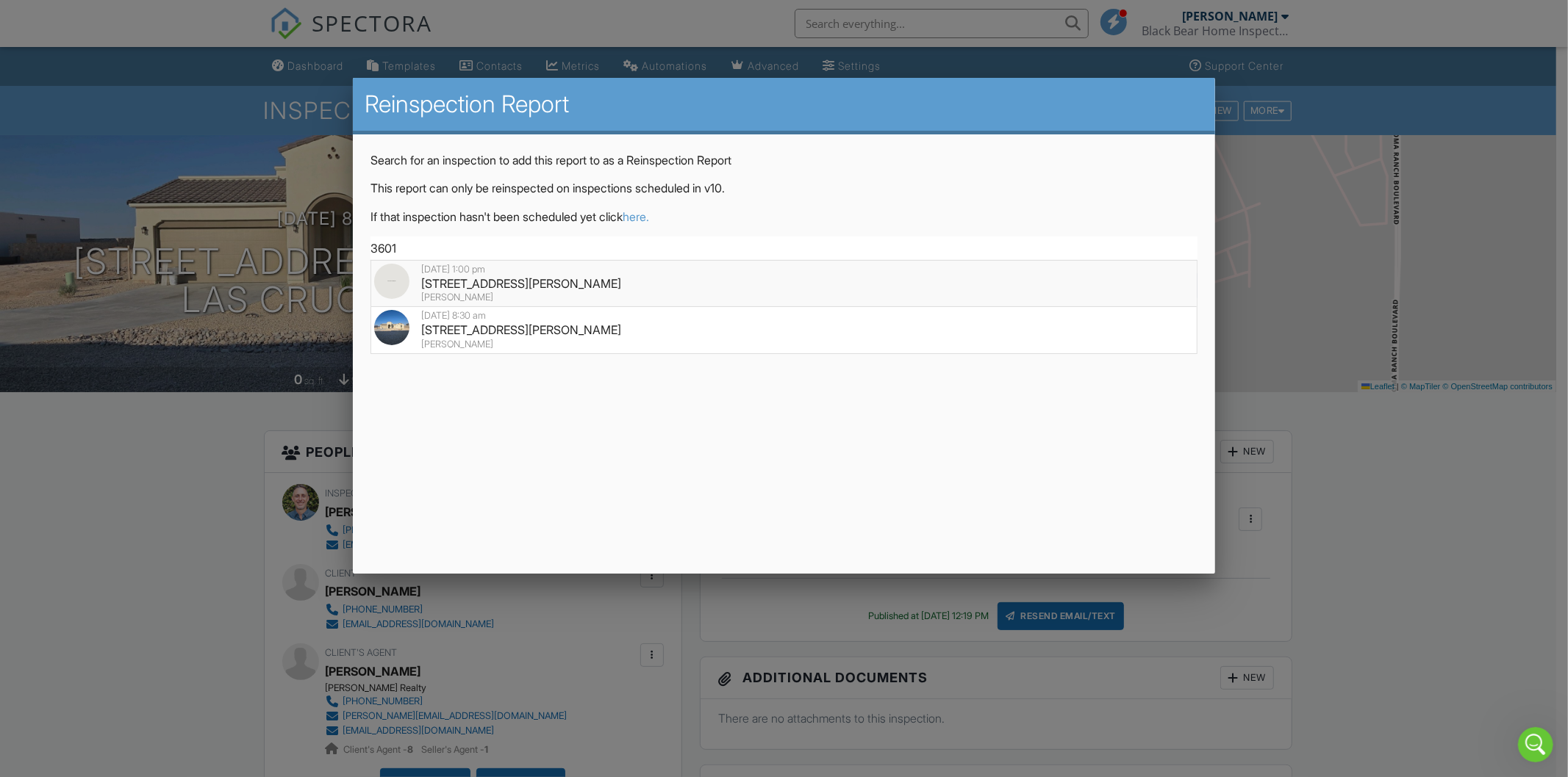
click at [464, 282] on div "[STREET_ADDRESS][PERSON_NAME]" at bounding box center [784, 283] width 820 height 16
type input "[STREET_ADDRESS][PERSON_NAME]"
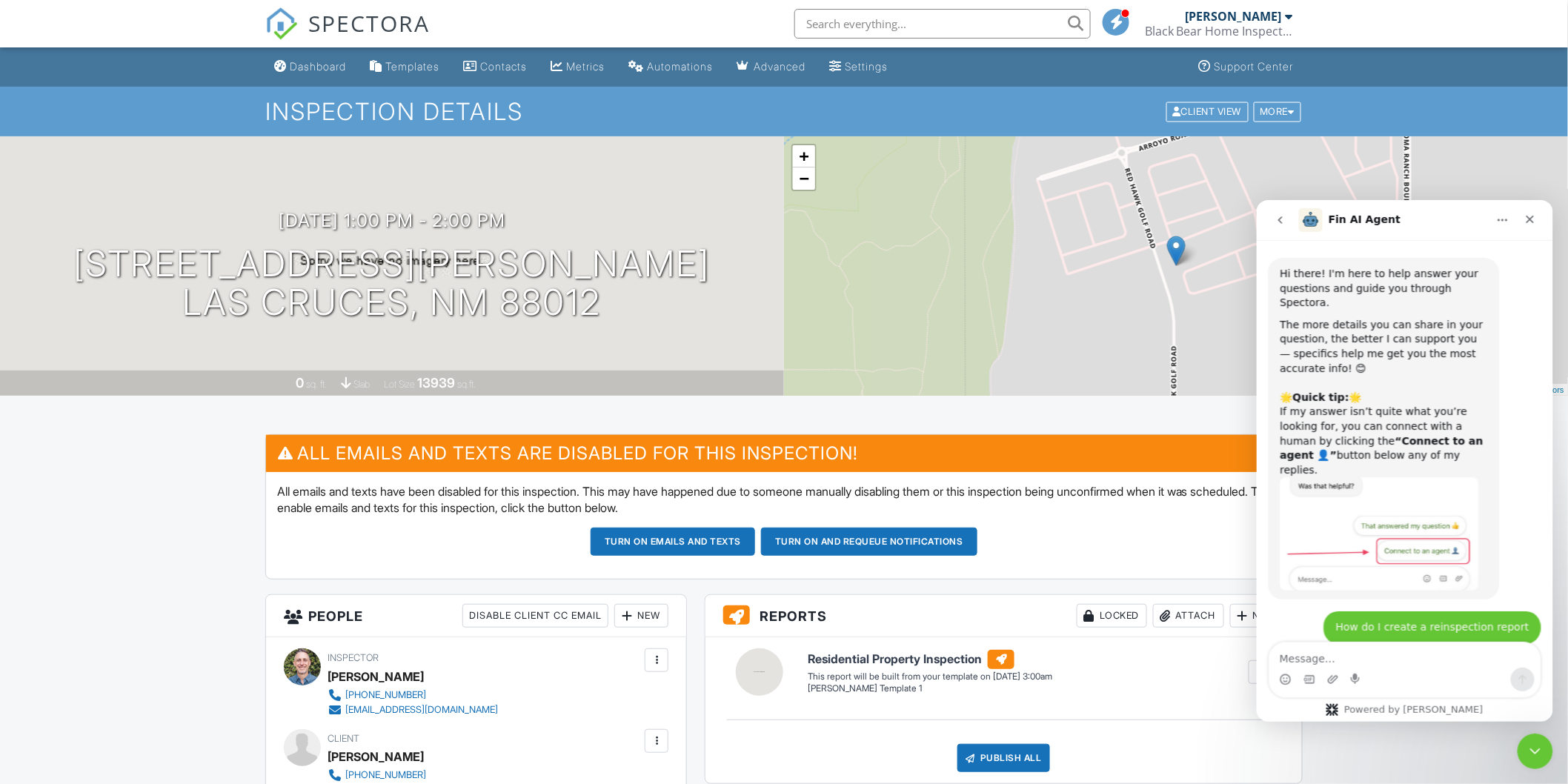
scroll to position [571, 0]
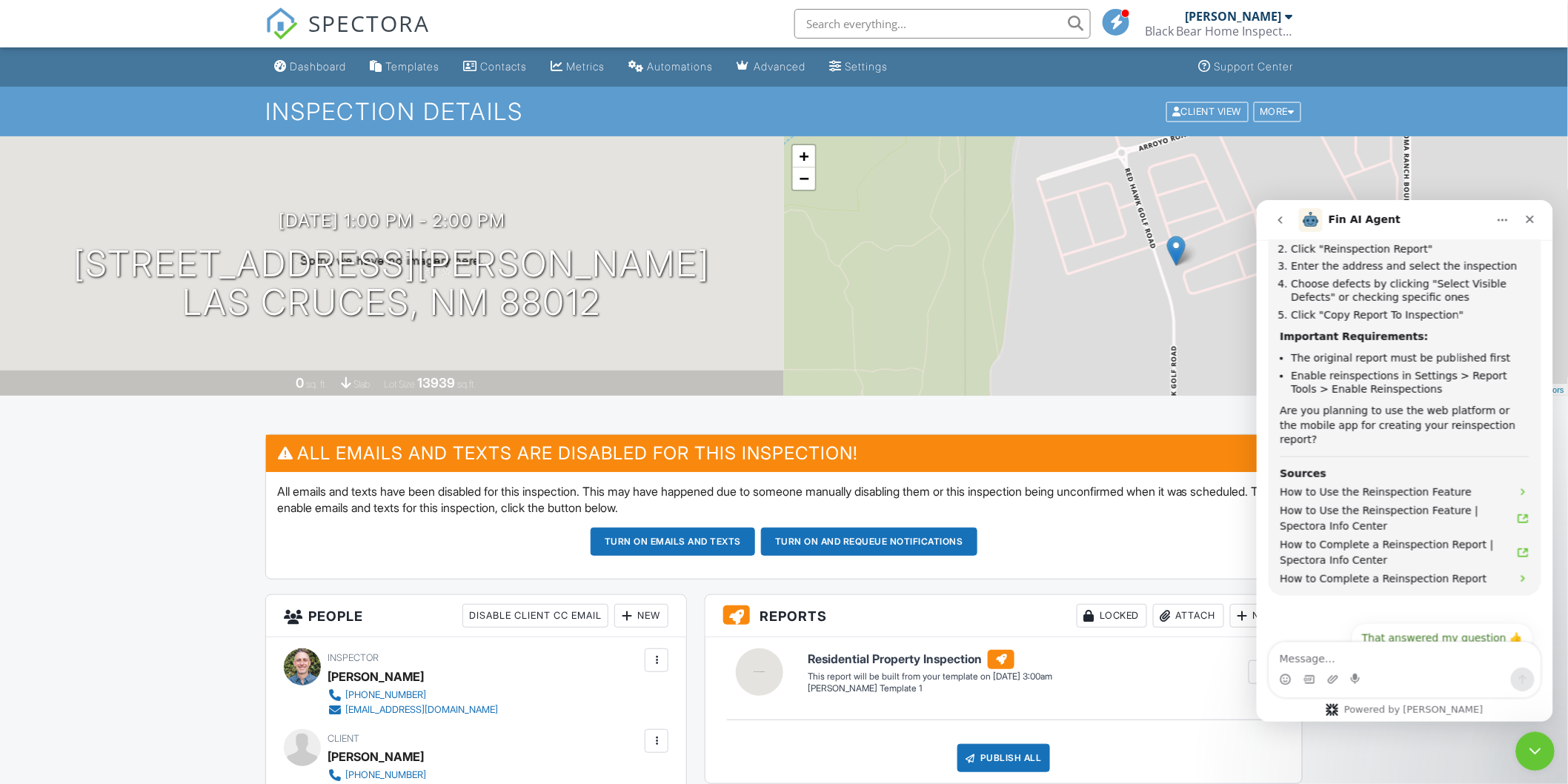
click at [1532, 752] on icon "Close Intercom Messenger" at bounding box center [1532, 750] width 10 height 6
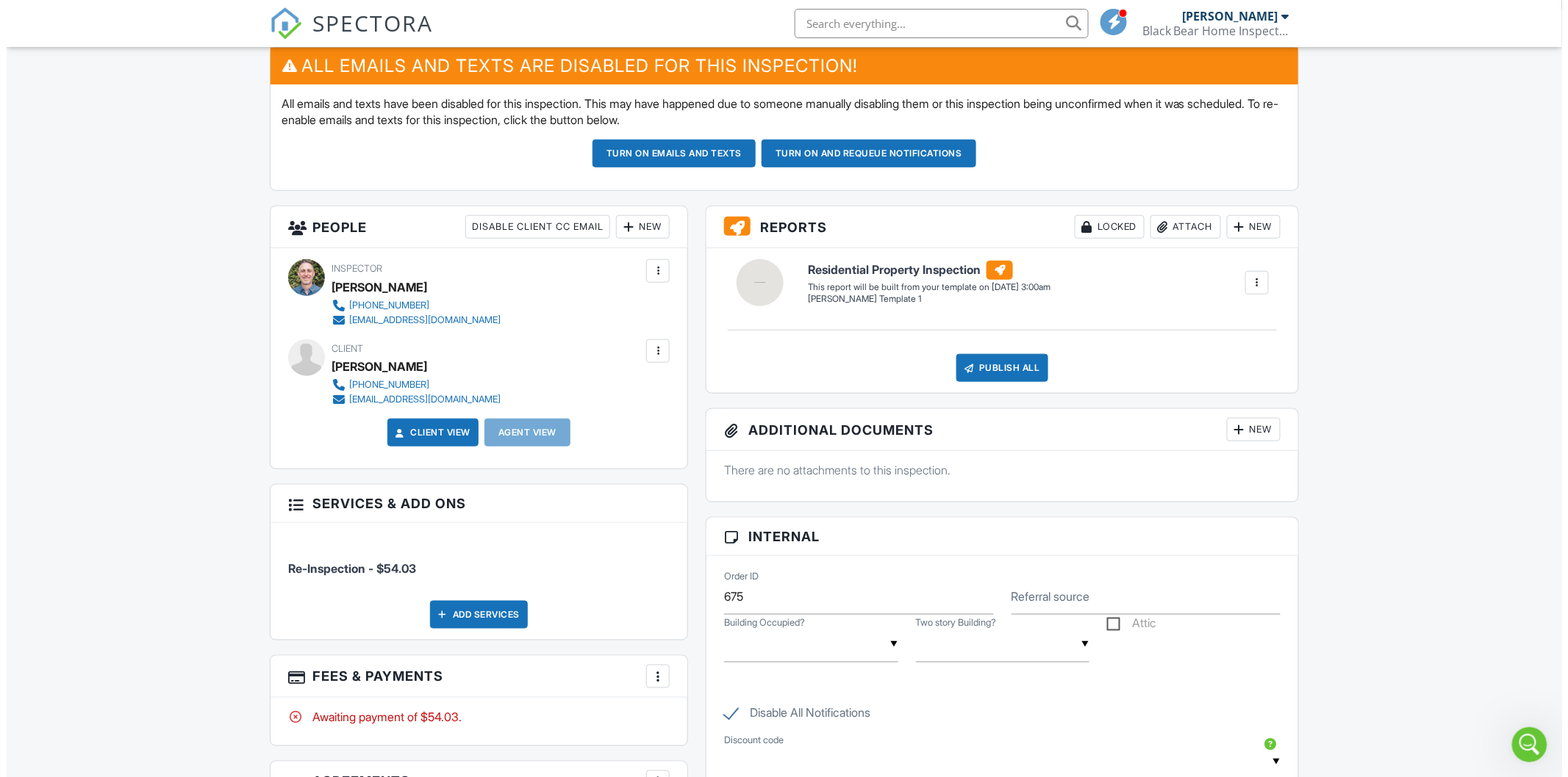
scroll to position [490, 0]
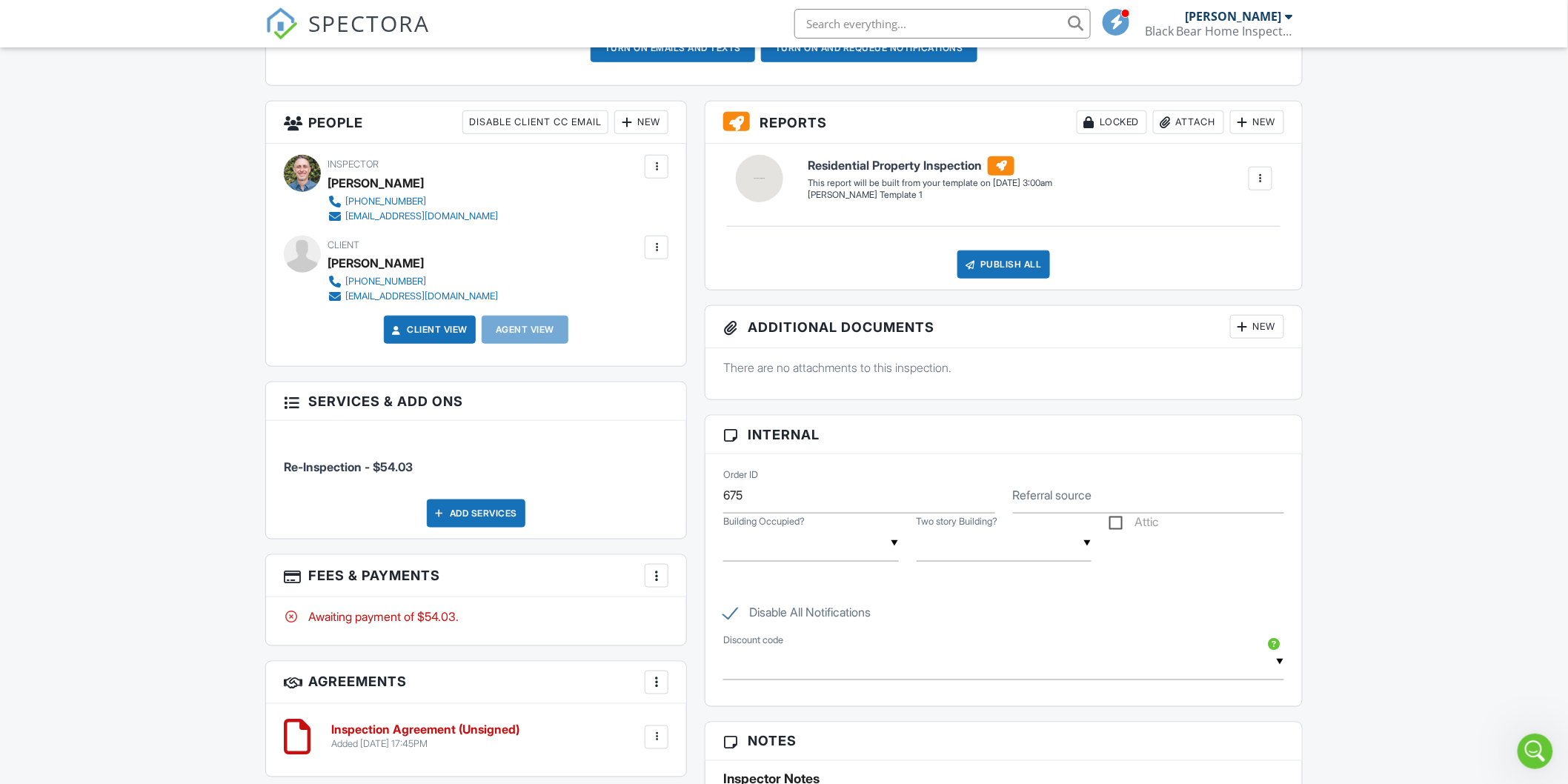
click at [655, 574] on div at bounding box center [657, 576] width 15 height 15
click at [720, 619] on li "Edit Fees & Payments" at bounding box center [730, 621] width 154 height 37
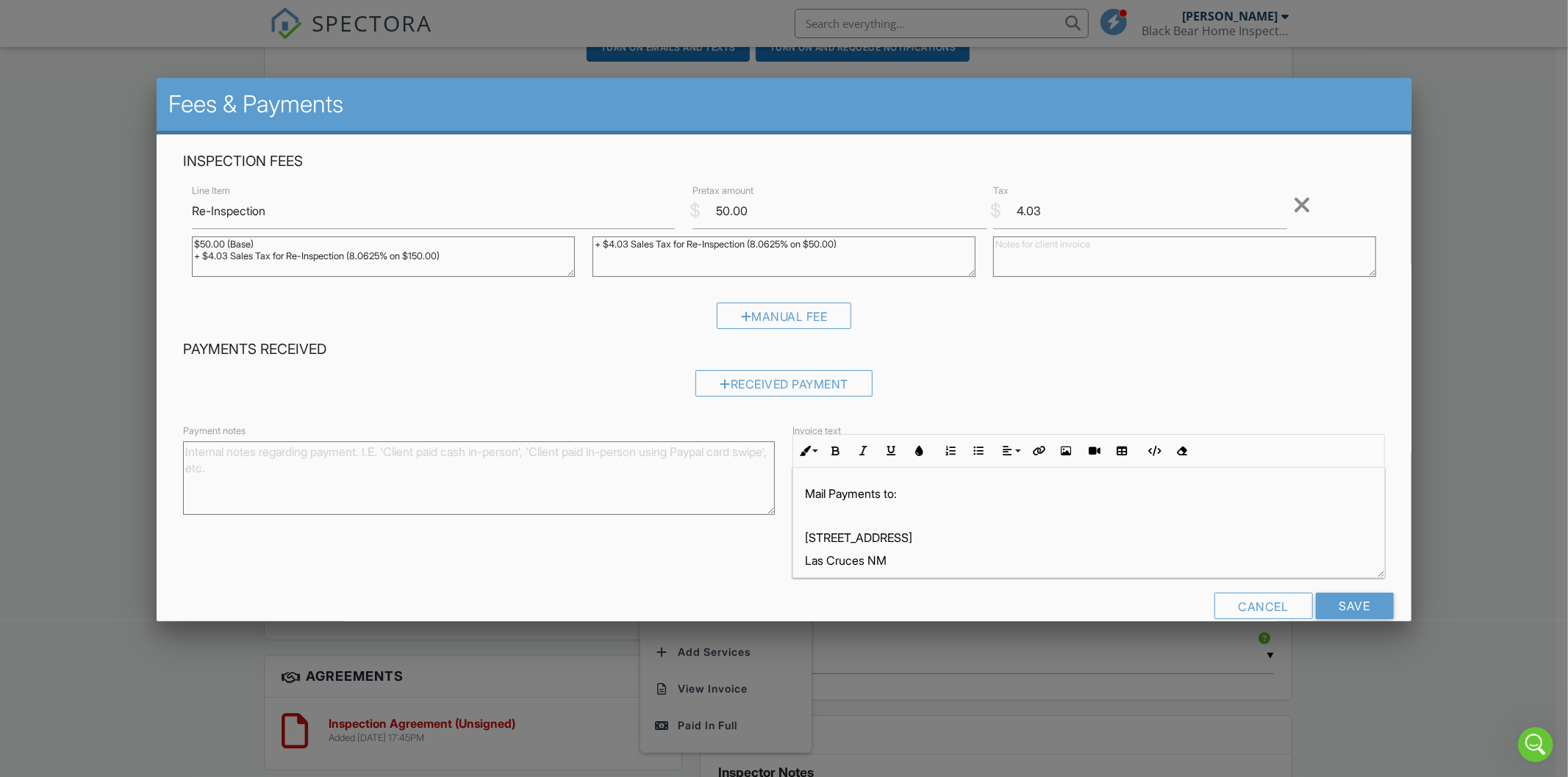
click at [208, 243] on textarea "$50.00 (Base) + $4.03 Sales Tax for Re-Inspection (8.0625% on $150.00)" at bounding box center [383, 256] width 383 height 40
drag, startPoint x: 227, startPoint y: 253, endPoint x: 208, endPoint y: 254, distance: 19.0
click at [208, 254] on textarea "$50.00 (Base) + $4.03 Sales Tax for Re-Inspection (8.0625% on $150.00)" at bounding box center [383, 256] width 383 height 40
type textarea "$200.00 (Base) + $17.25 Sales Tax for Re-Inspection (8.0625% on $150.00)"
drag, startPoint x: 625, startPoint y: 240, endPoint x: 607, endPoint y: 241, distance: 18.0
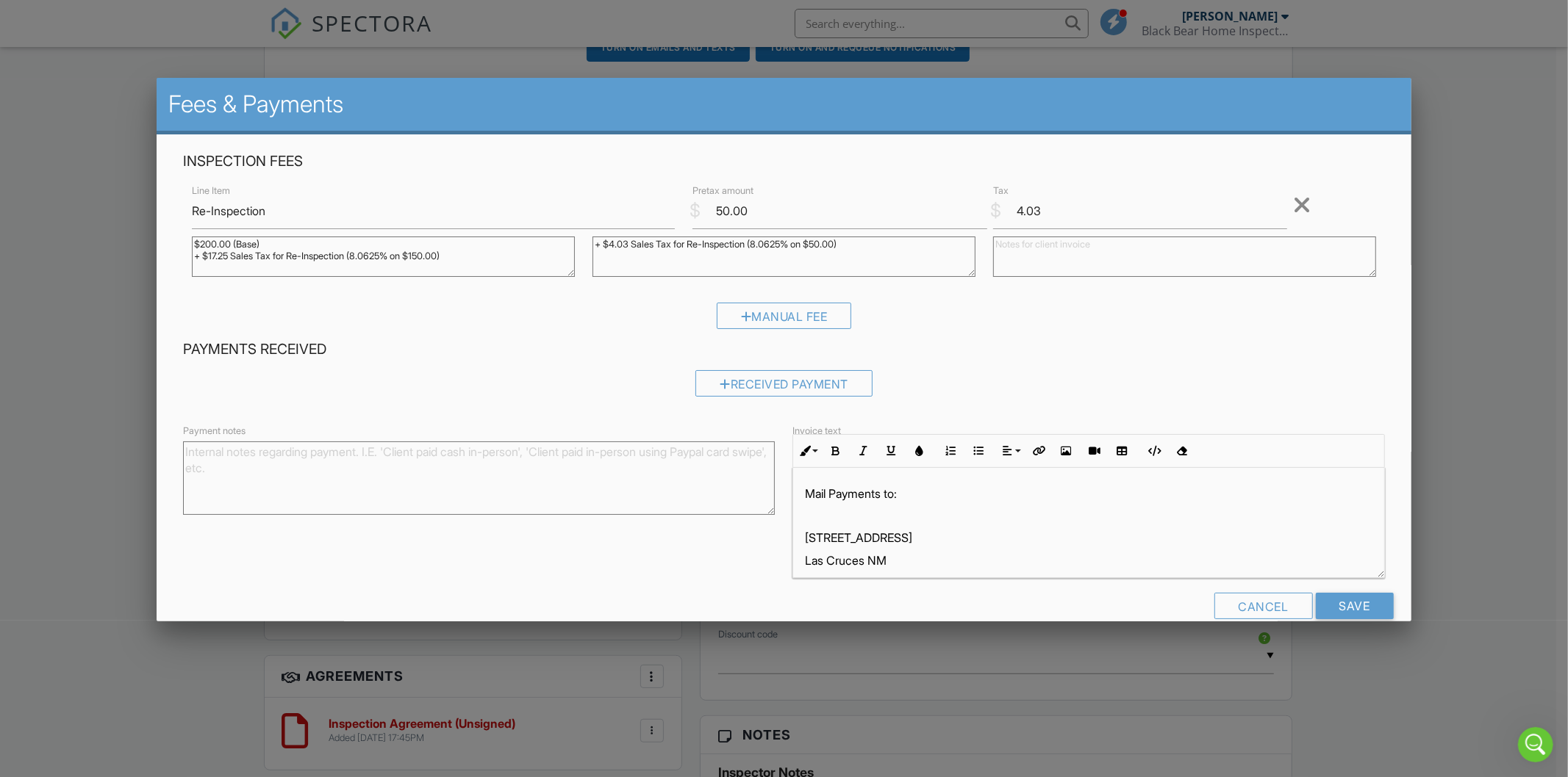
click at [607, 241] on textarea "+ $4.03 Sales Tax for Re-Inspection (8.0625% on $50.00)" at bounding box center [783, 256] width 383 height 40
type textarea "+ $17.25 Sales Tax for Re-Inspection (8.0625% on $50.00)"
click at [720, 208] on input "50.00" at bounding box center [840, 211] width 295 height 36
type input "200.00"
drag, startPoint x: 1031, startPoint y: 210, endPoint x: 1007, endPoint y: 209, distance: 24.0
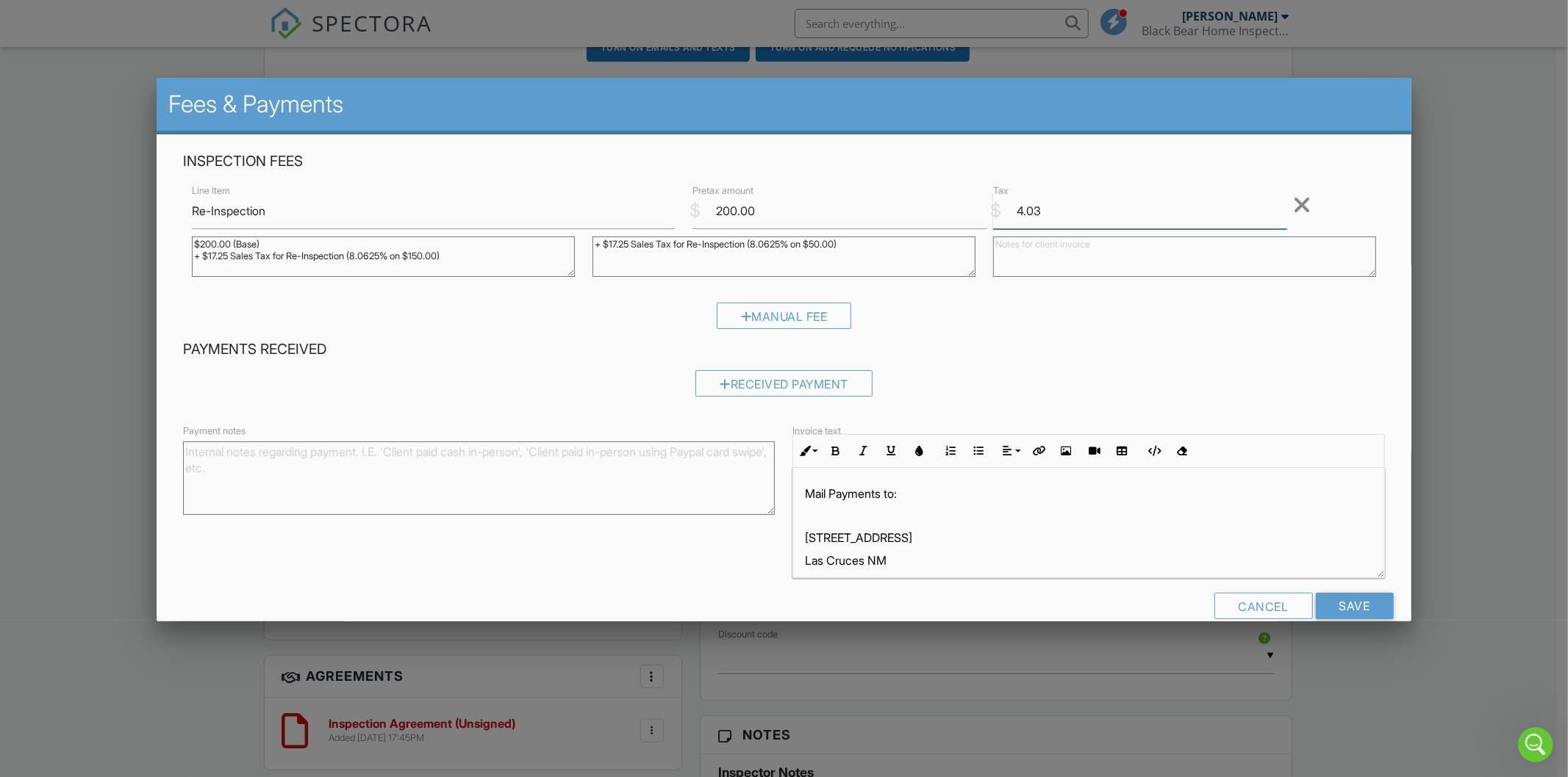
click at [1007, 209] on input "4.03" at bounding box center [1141, 211] width 295 height 36
type input "17.25"
click at [1058, 299] on div "Inspection Fees Line Item Re-Inspection $ Pretax amount 200.00 $ Tax 17.25 Remo…" at bounding box center [783, 246] width 1219 height 189
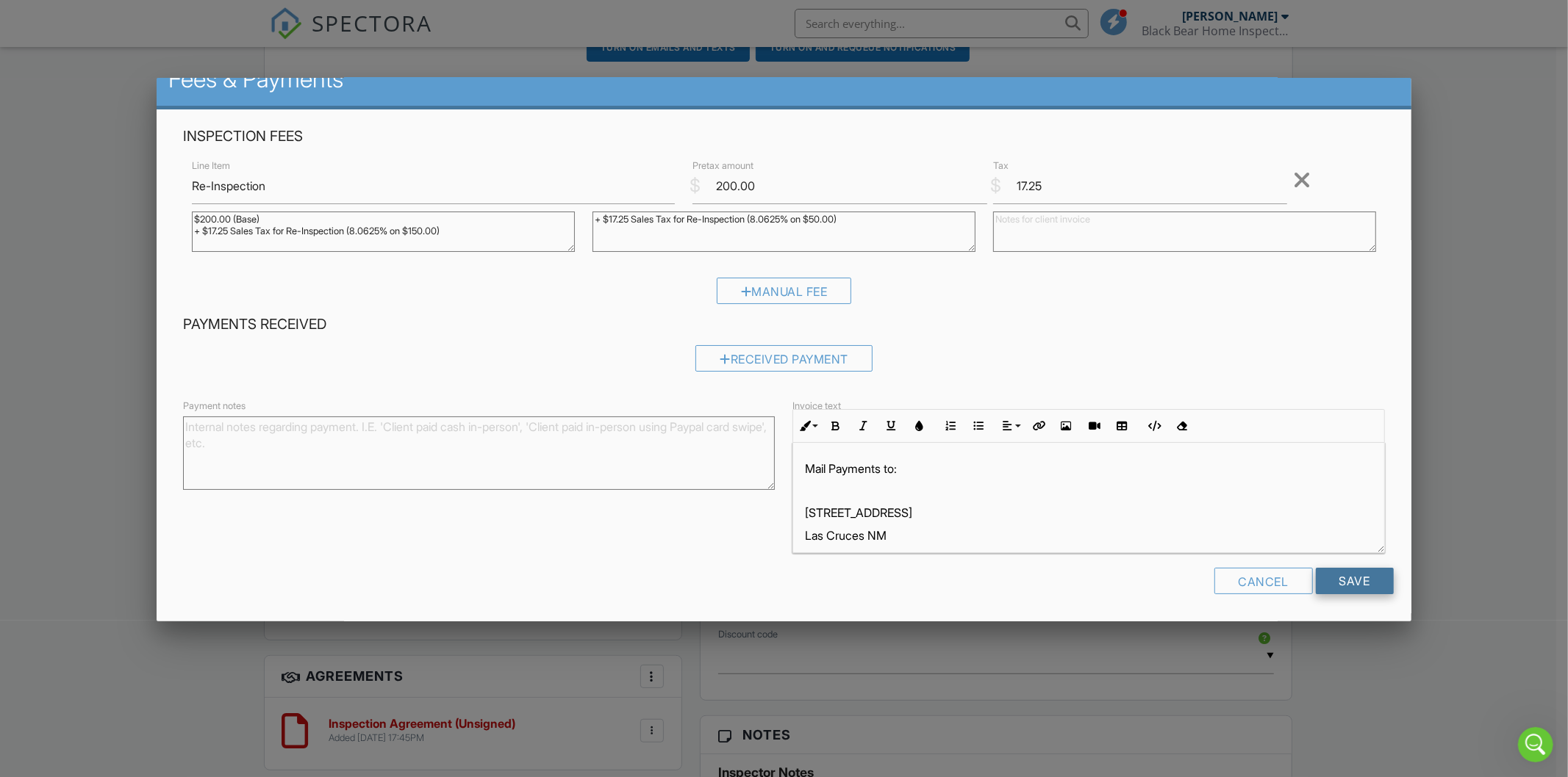
click at [1341, 575] on input "Save" at bounding box center [1355, 582] width 78 height 26
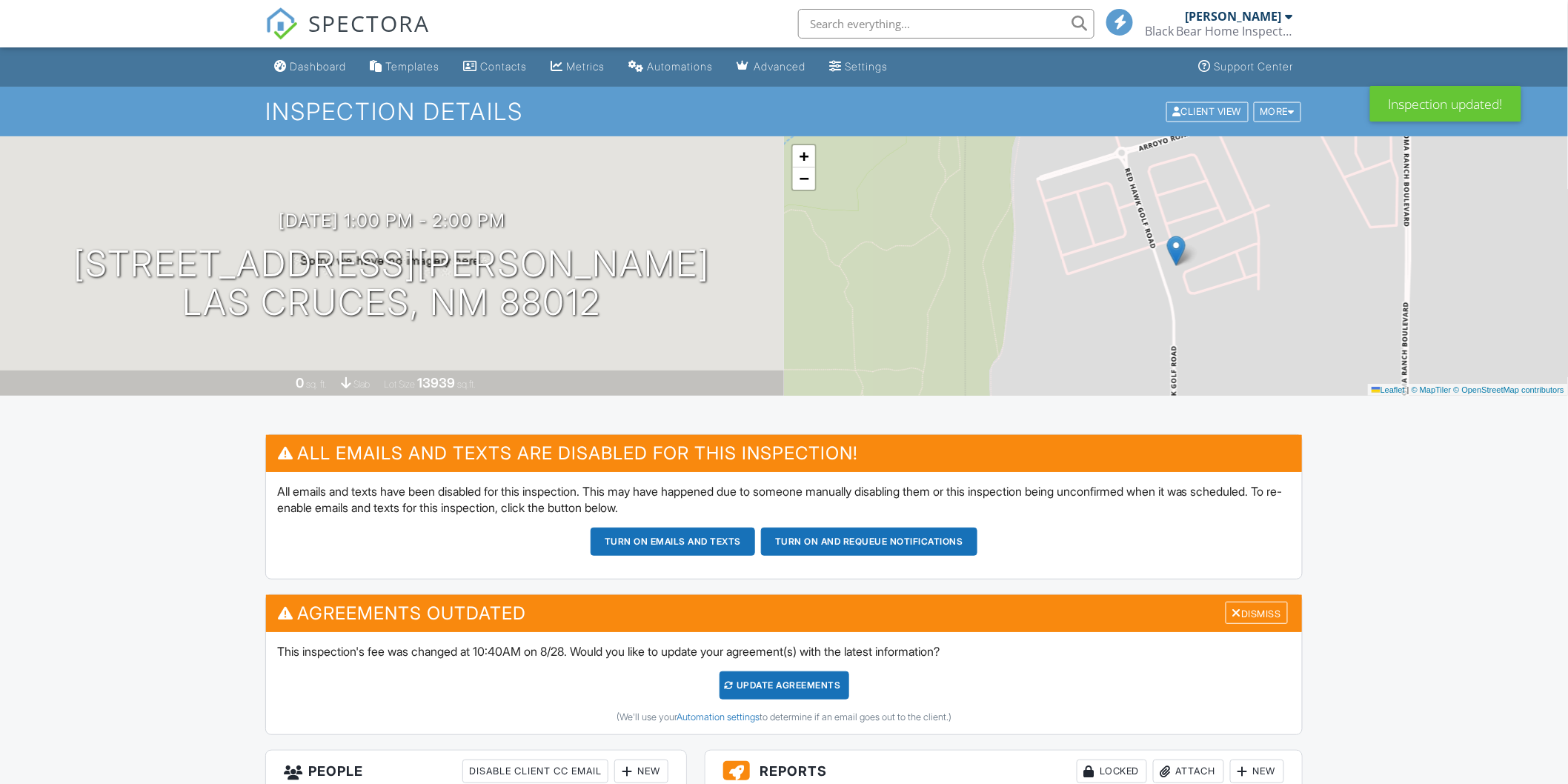
click at [787, 684] on div "Update Agreements" at bounding box center [784, 686] width 130 height 28
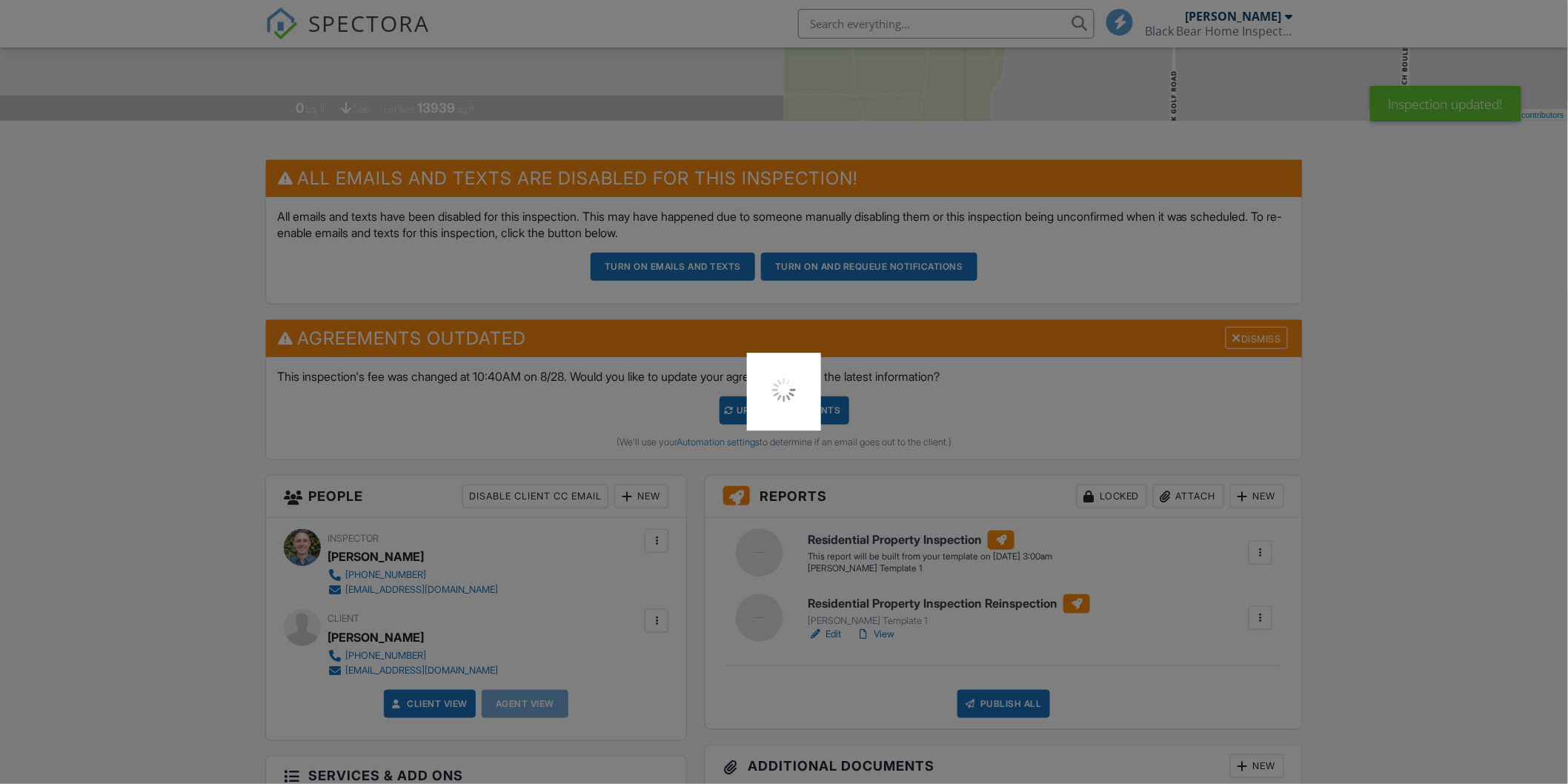
scroll to position [329, 0]
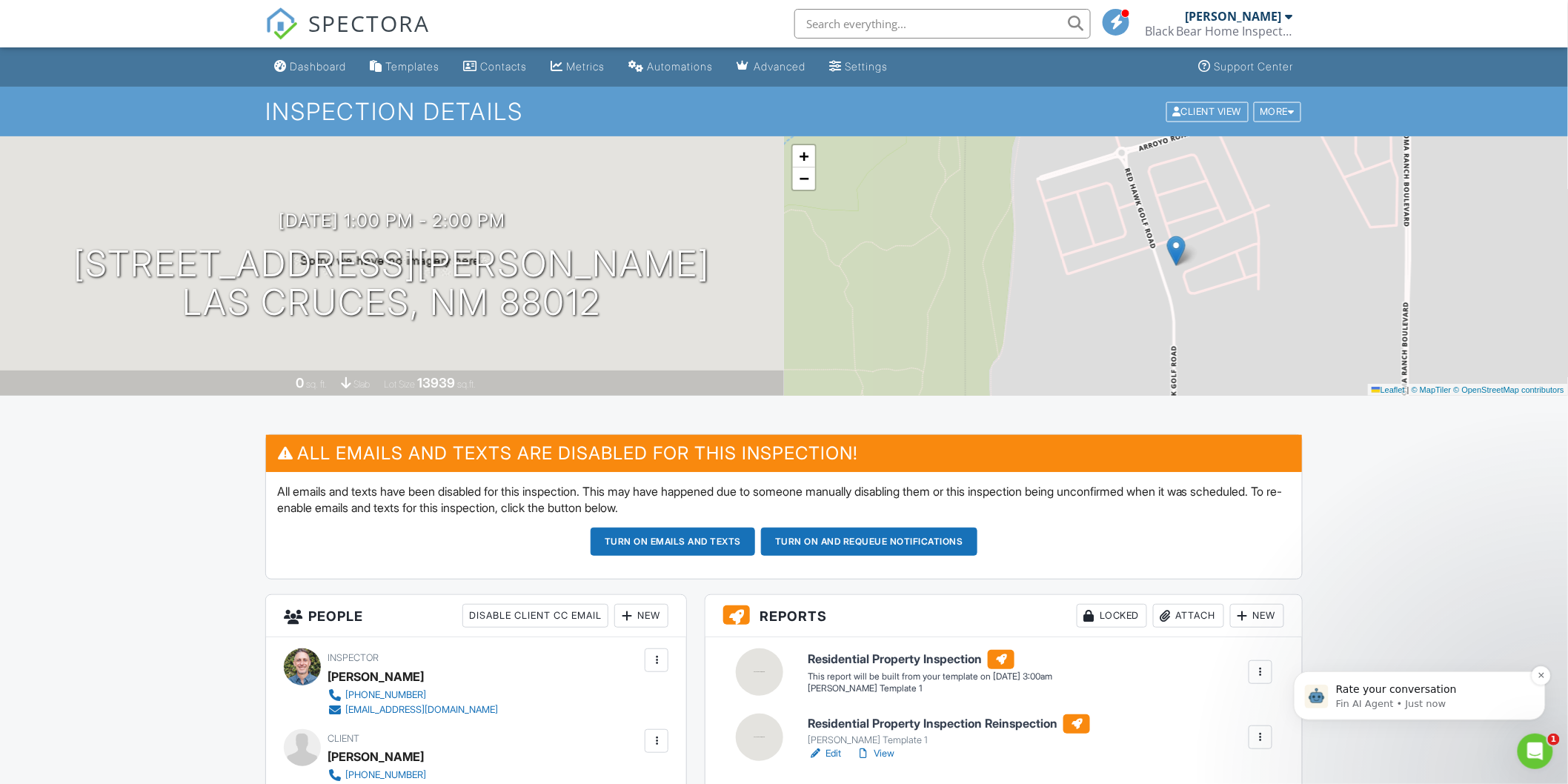
click at [1423, 692] on p "Rate your conversation" at bounding box center [1431, 690] width 191 height 15
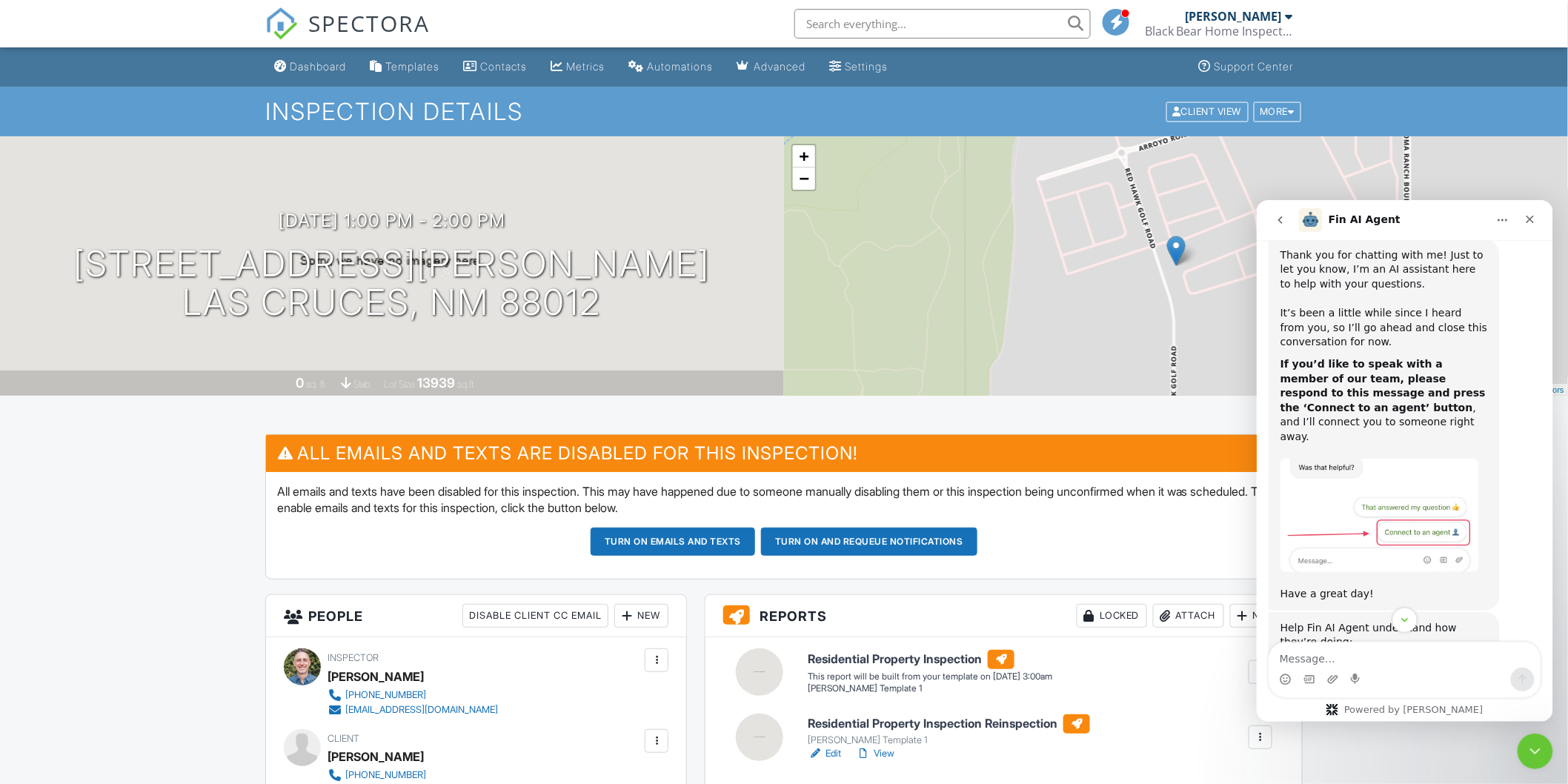
scroll to position [988, 0]
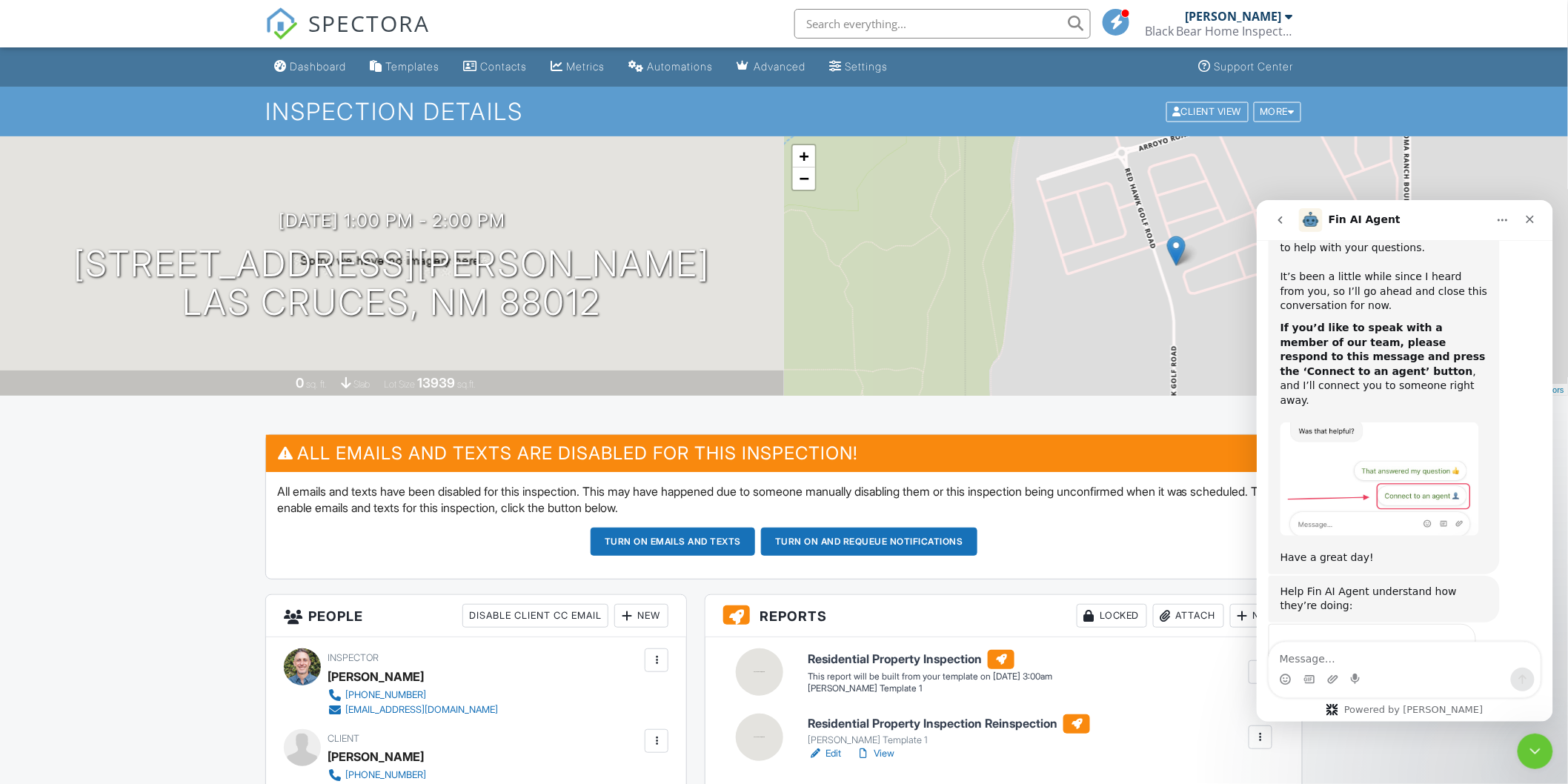
click at [1443, 665] on span "Amazing" at bounding box center [1441, 678] width 27 height 27
